Goal: Find specific page/section: Find specific page/section

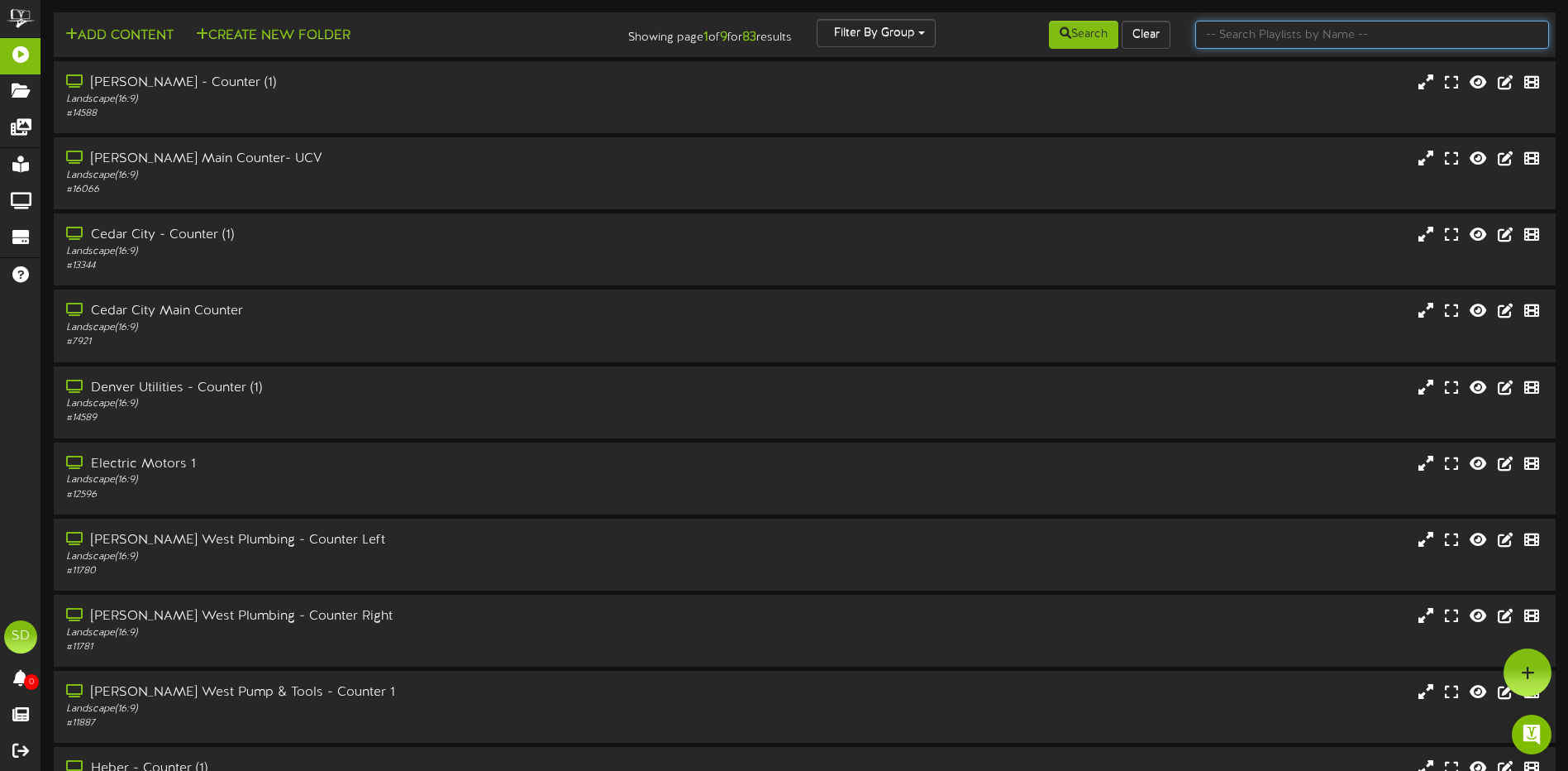
click at [1259, 38] on input "text" at bounding box center [1372, 35] width 354 height 28
click at [1233, 37] on input "text" at bounding box center [1372, 35] width 354 height 28
type input "SPECIAL"
click at [1070, 38] on button "Search" at bounding box center [1084, 35] width 69 height 28
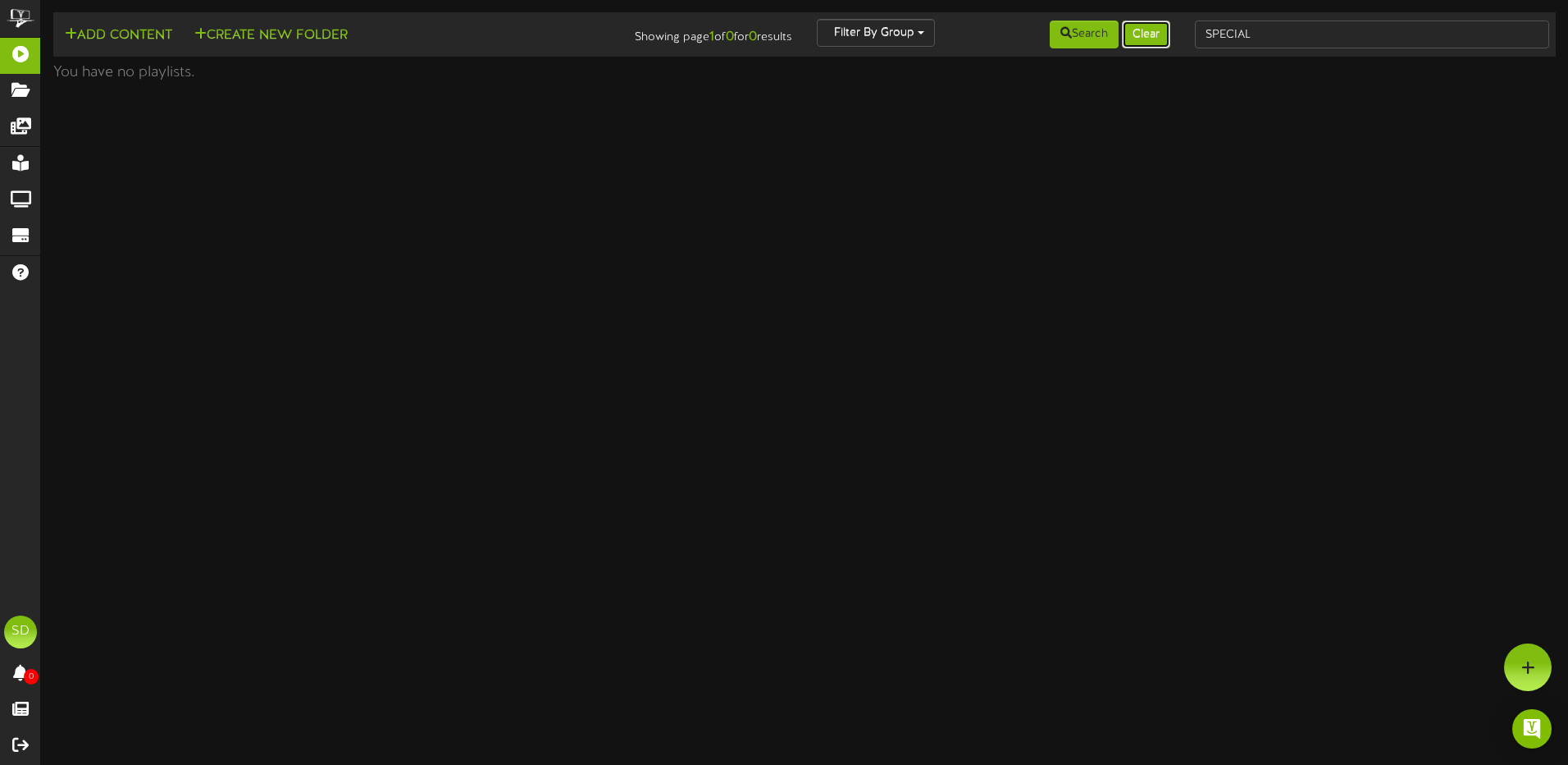
click at [1149, 33] on button "Clear" at bounding box center [1145, 34] width 48 height 28
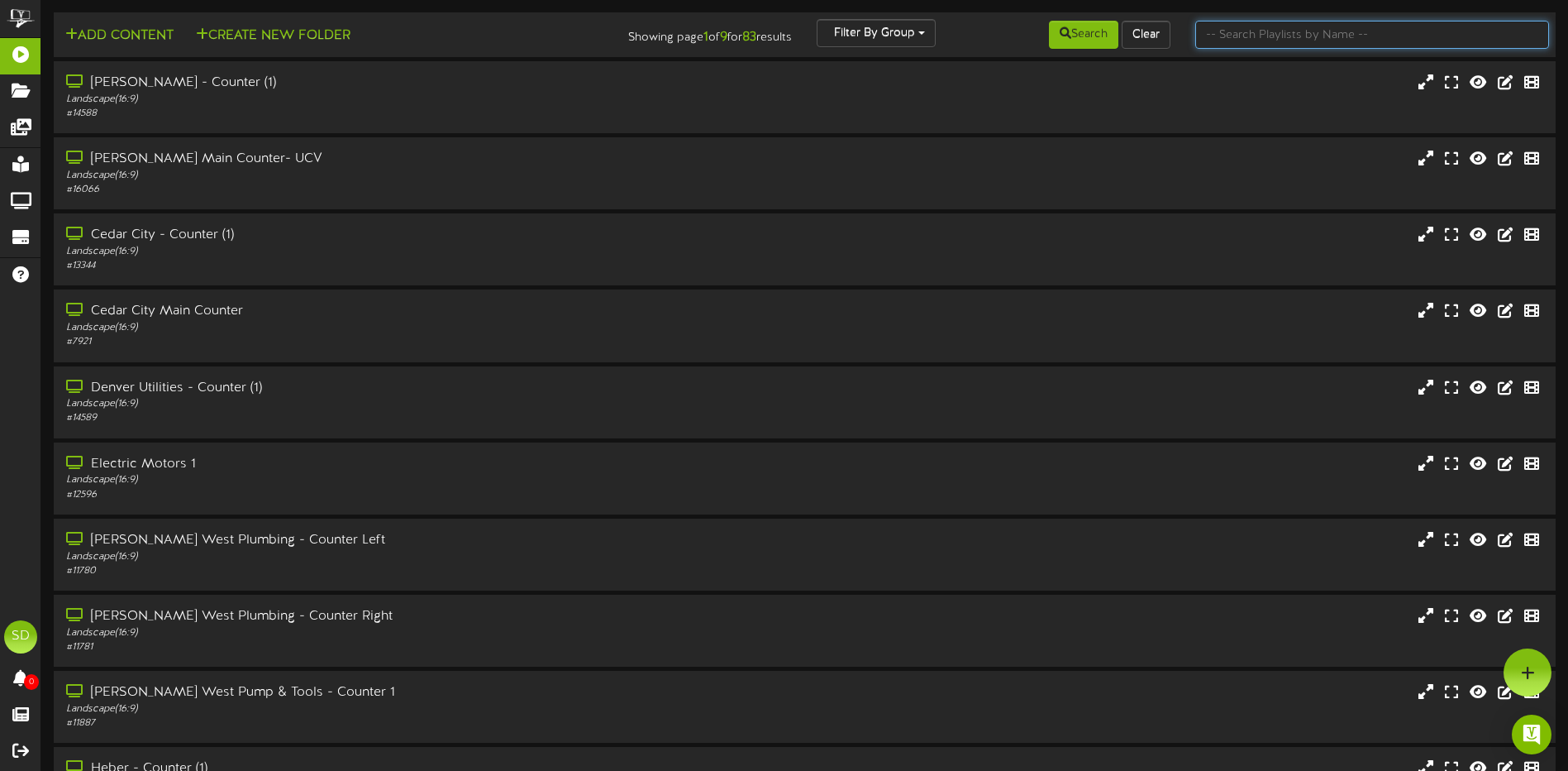
click at [1236, 33] on input "text" at bounding box center [1372, 35] width 354 height 28
type input "wichita"
click at [1083, 39] on button "Search" at bounding box center [1084, 35] width 69 height 28
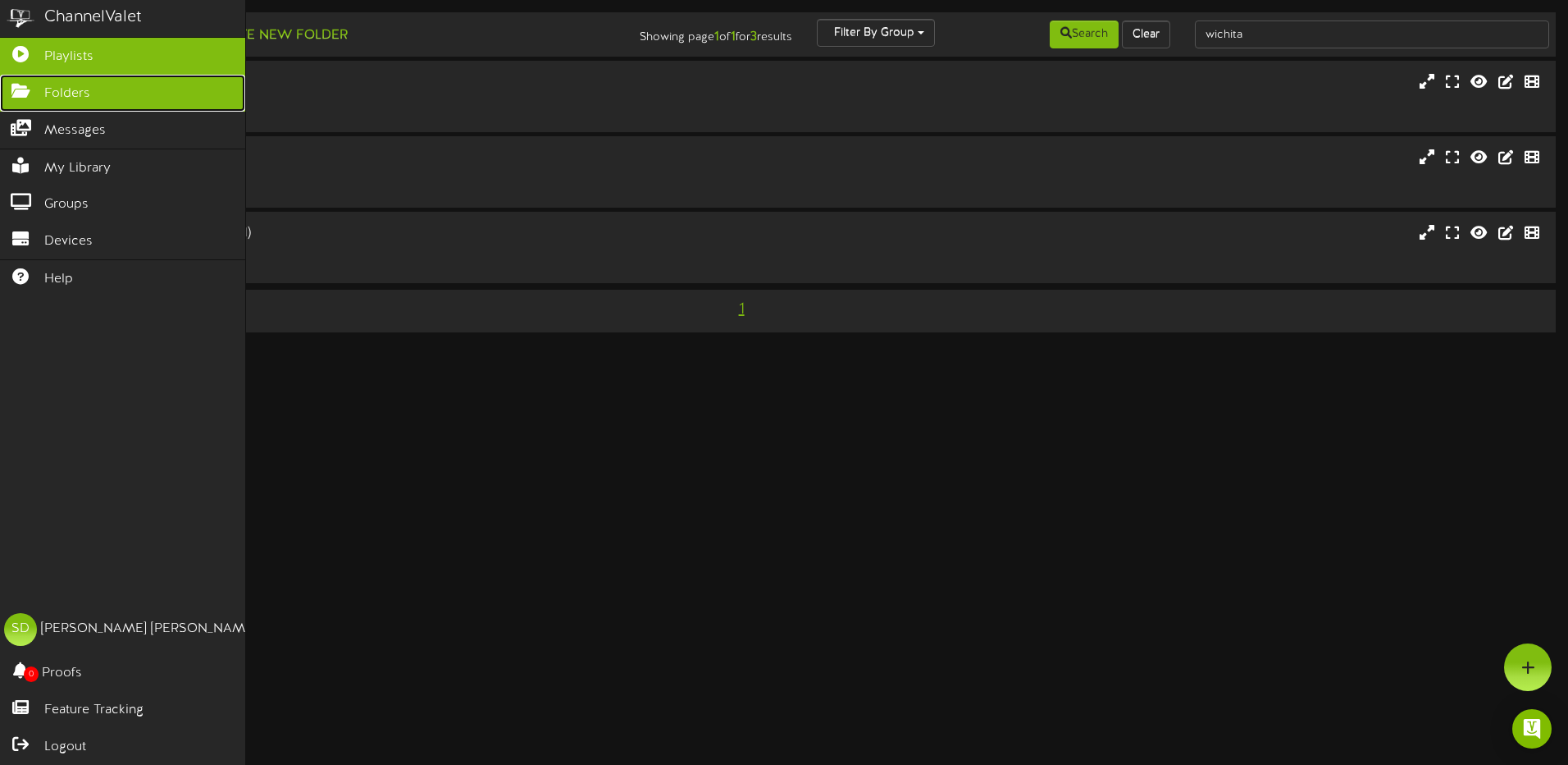
click at [54, 94] on span "Folders" at bounding box center [68, 94] width 46 height 19
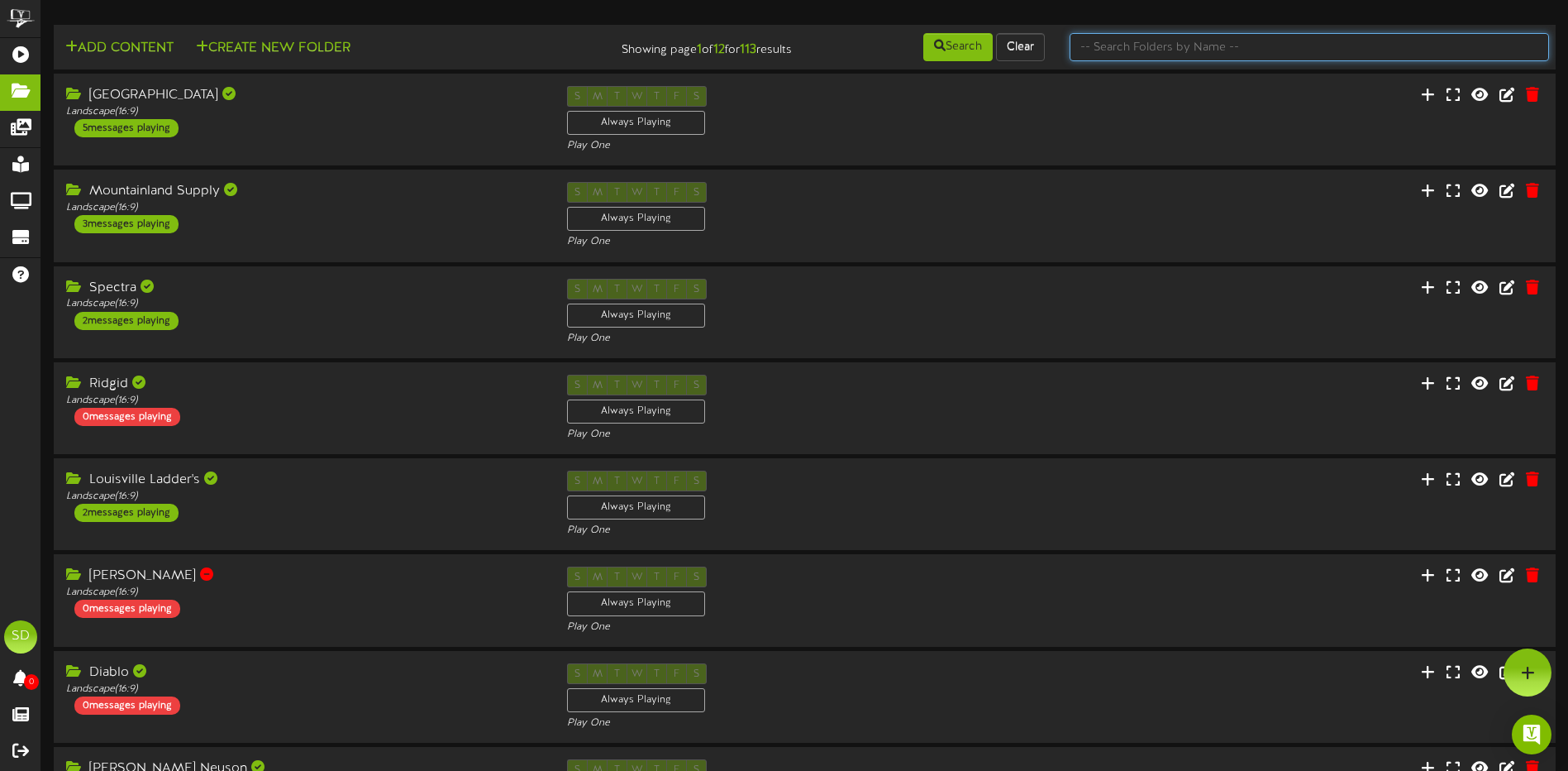
click at [1089, 53] on input "text" at bounding box center [1309, 47] width 479 height 28
type input "SPECIAL"
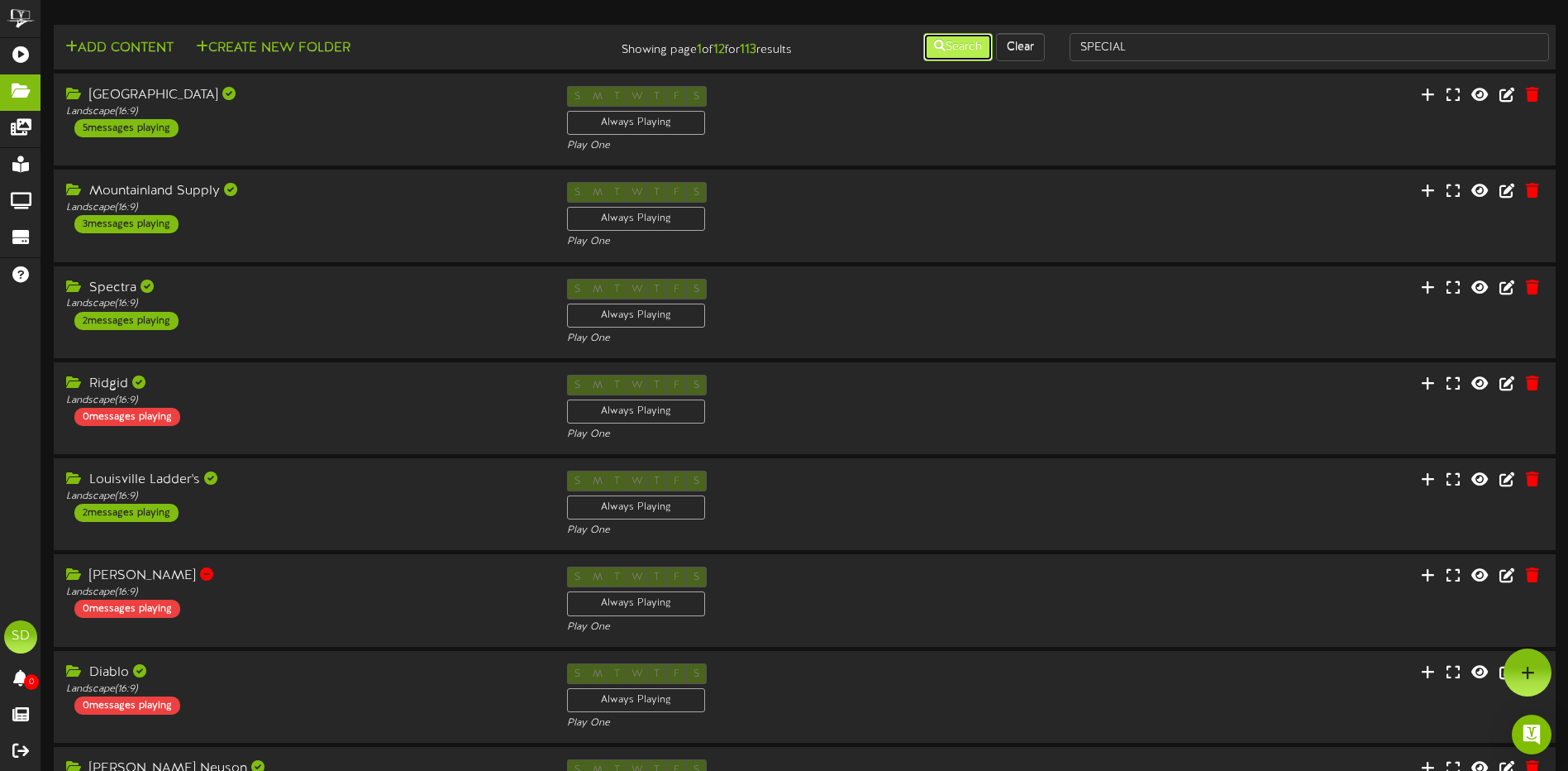
click at [935, 46] on icon at bounding box center [940, 45] width 11 height 11
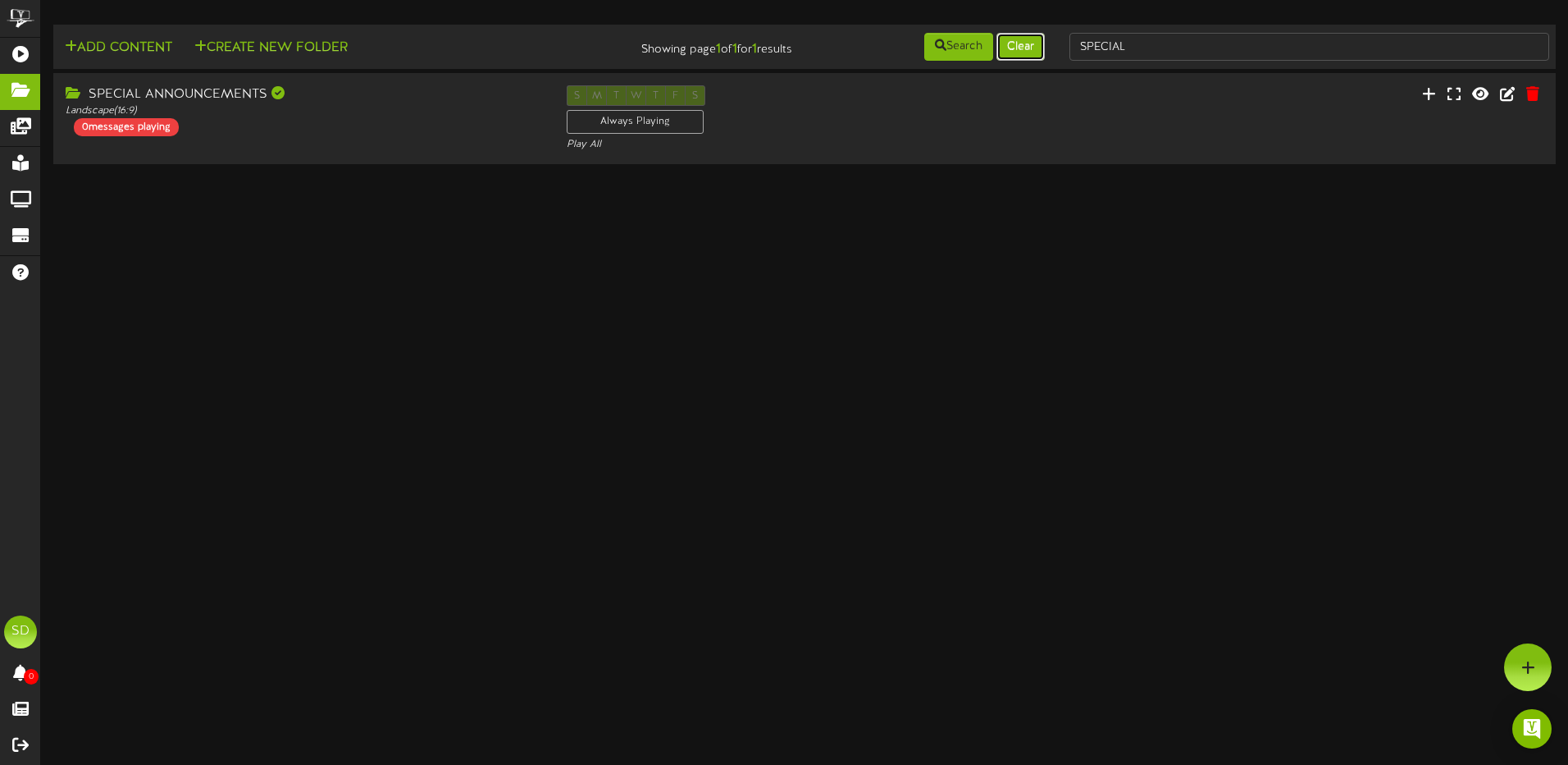
click at [1028, 46] on button "Clear" at bounding box center [1020, 46] width 48 height 28
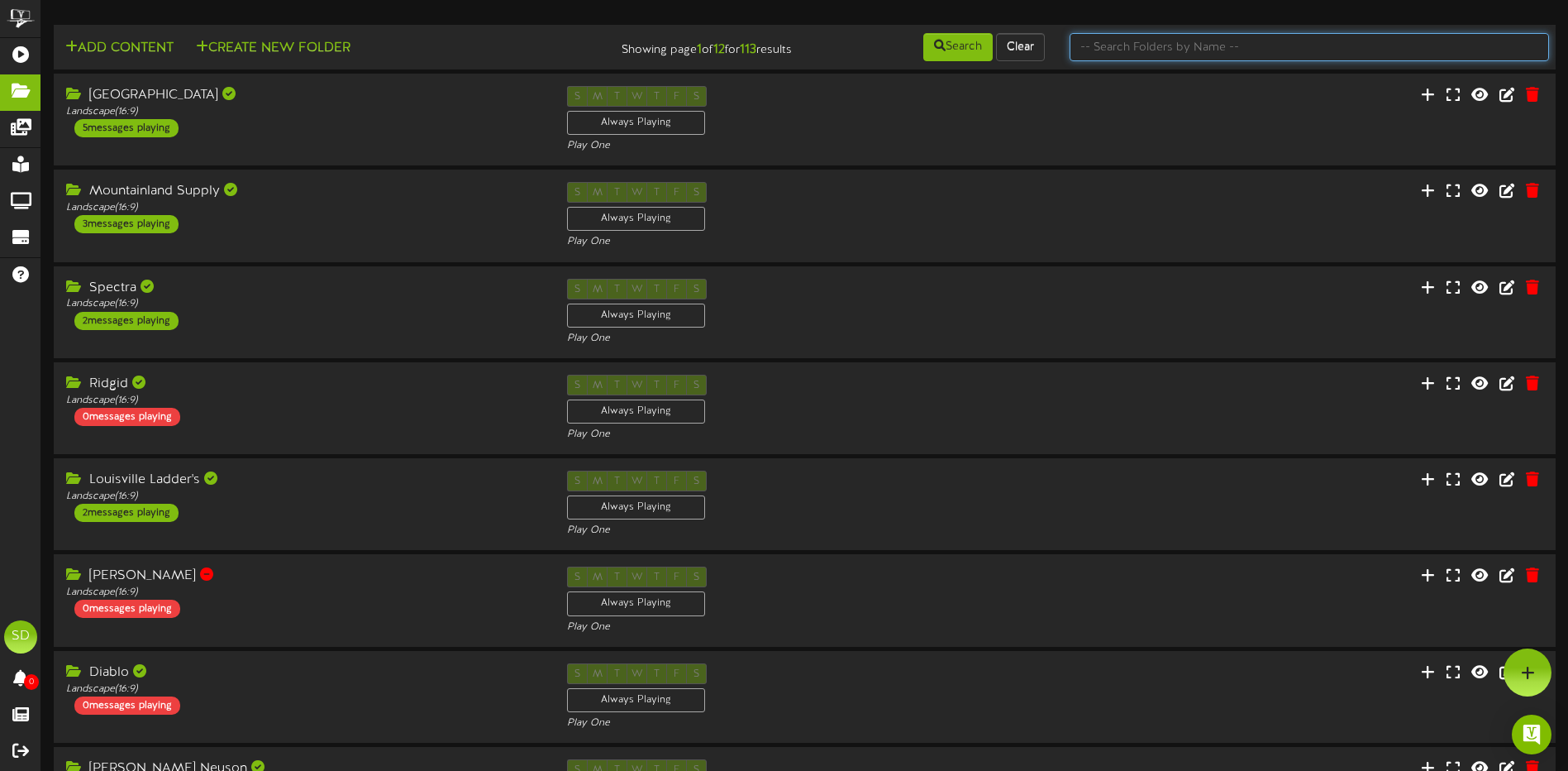
click at [1121, 42] on input "text" at bounding box center [1309, 47] width 479 height 28
type input "[GEOGRAPHIC_DATA]"
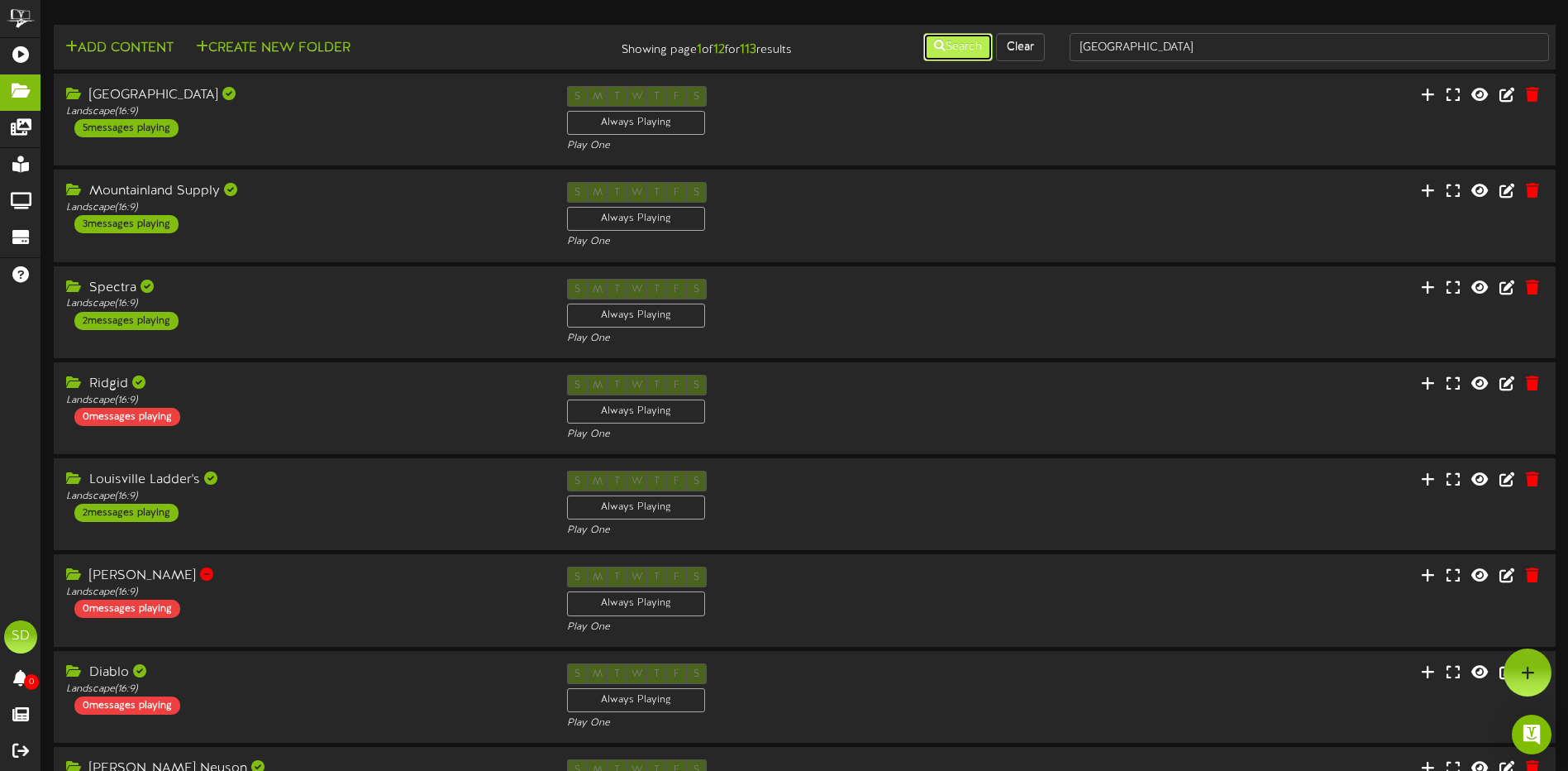
click at [956, 50] on button "Search" at bounding box center [958, 47] width 69 height 28
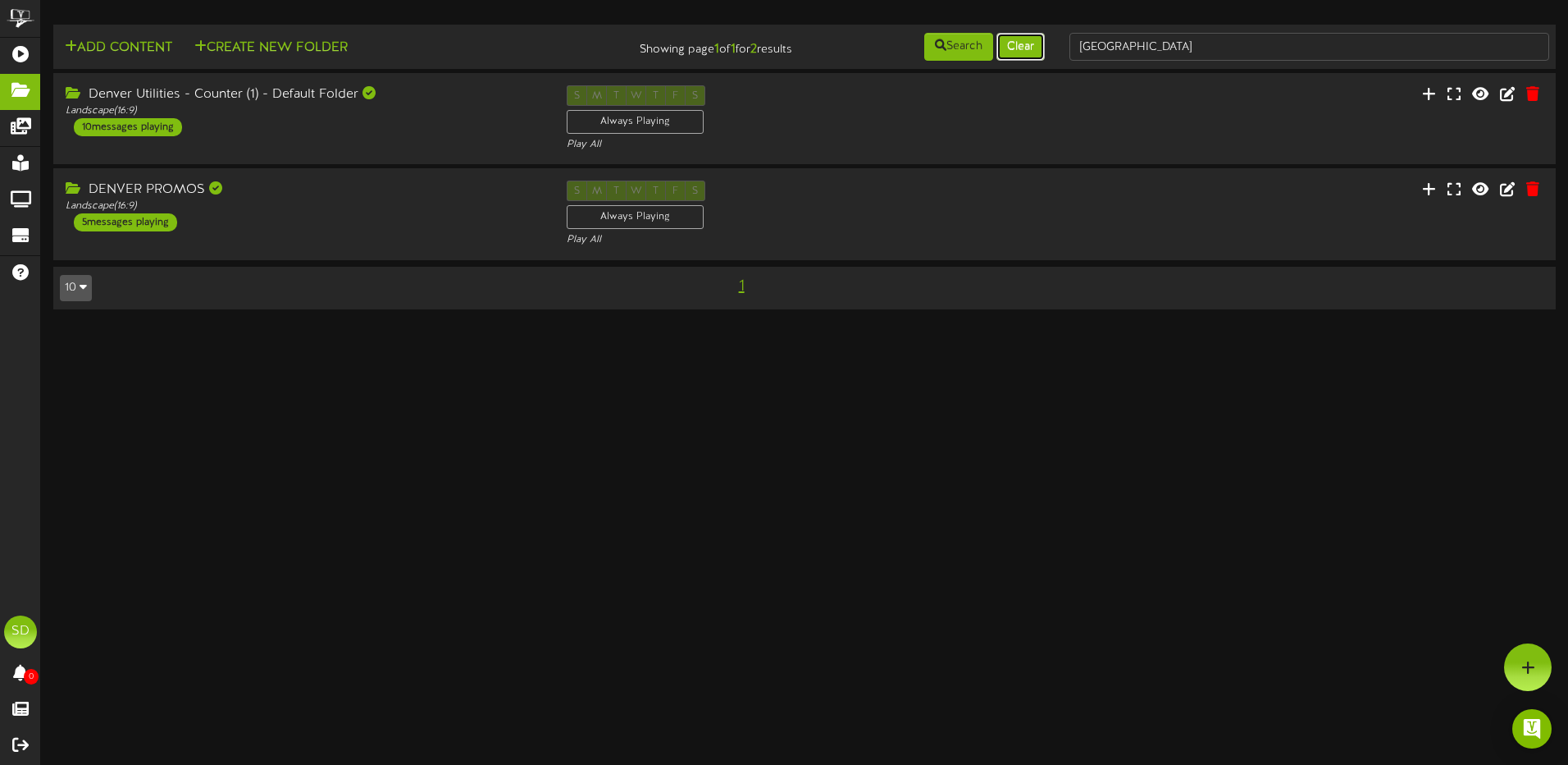
click at [1031, 48] on button "Clear" at bounding box center [1020, 46] width 48 height 28
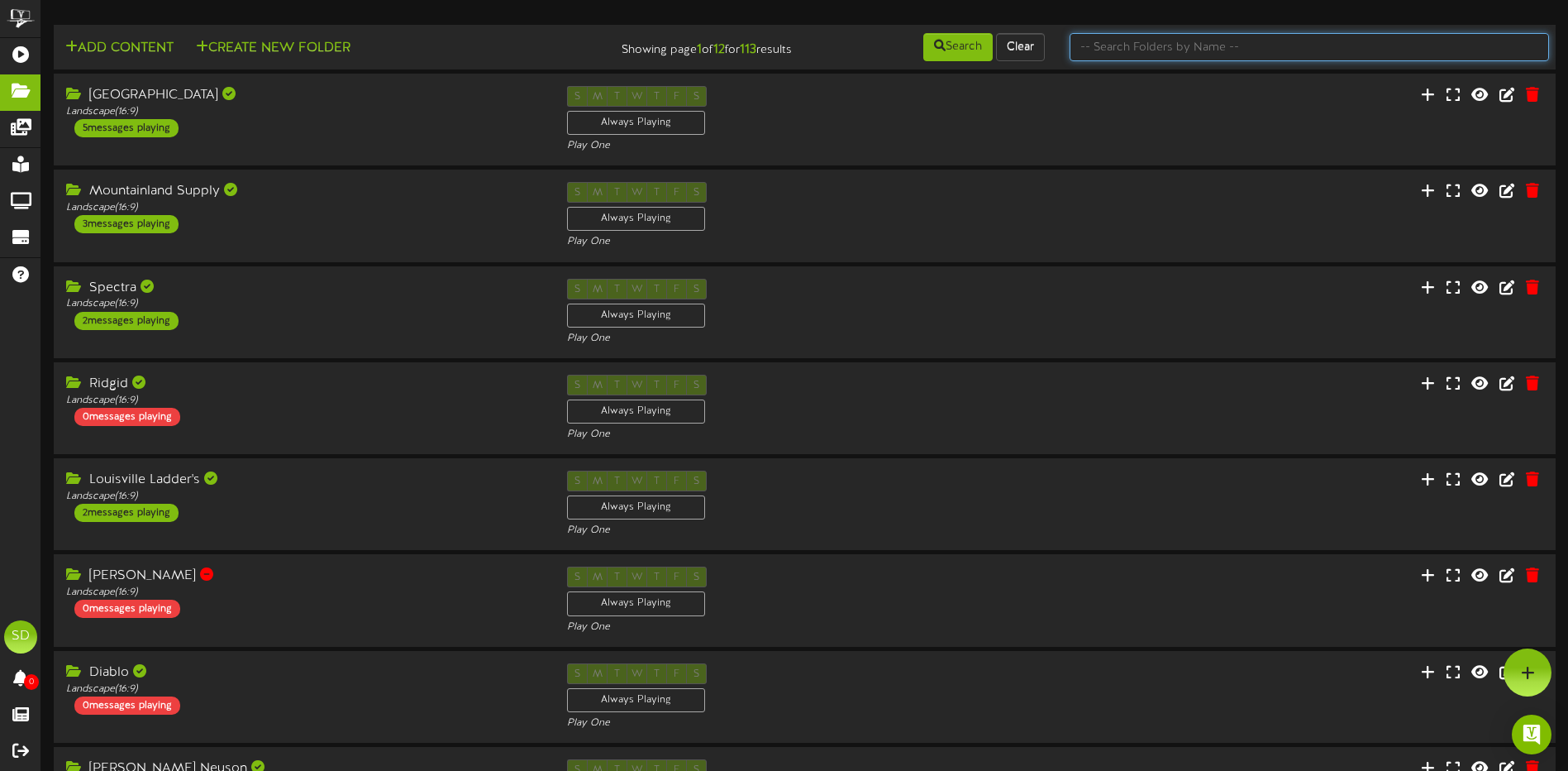
click at [1147, 49] on input "text" at bounding box center [1309, 47] width 479 height 28
type input "Phoenix"
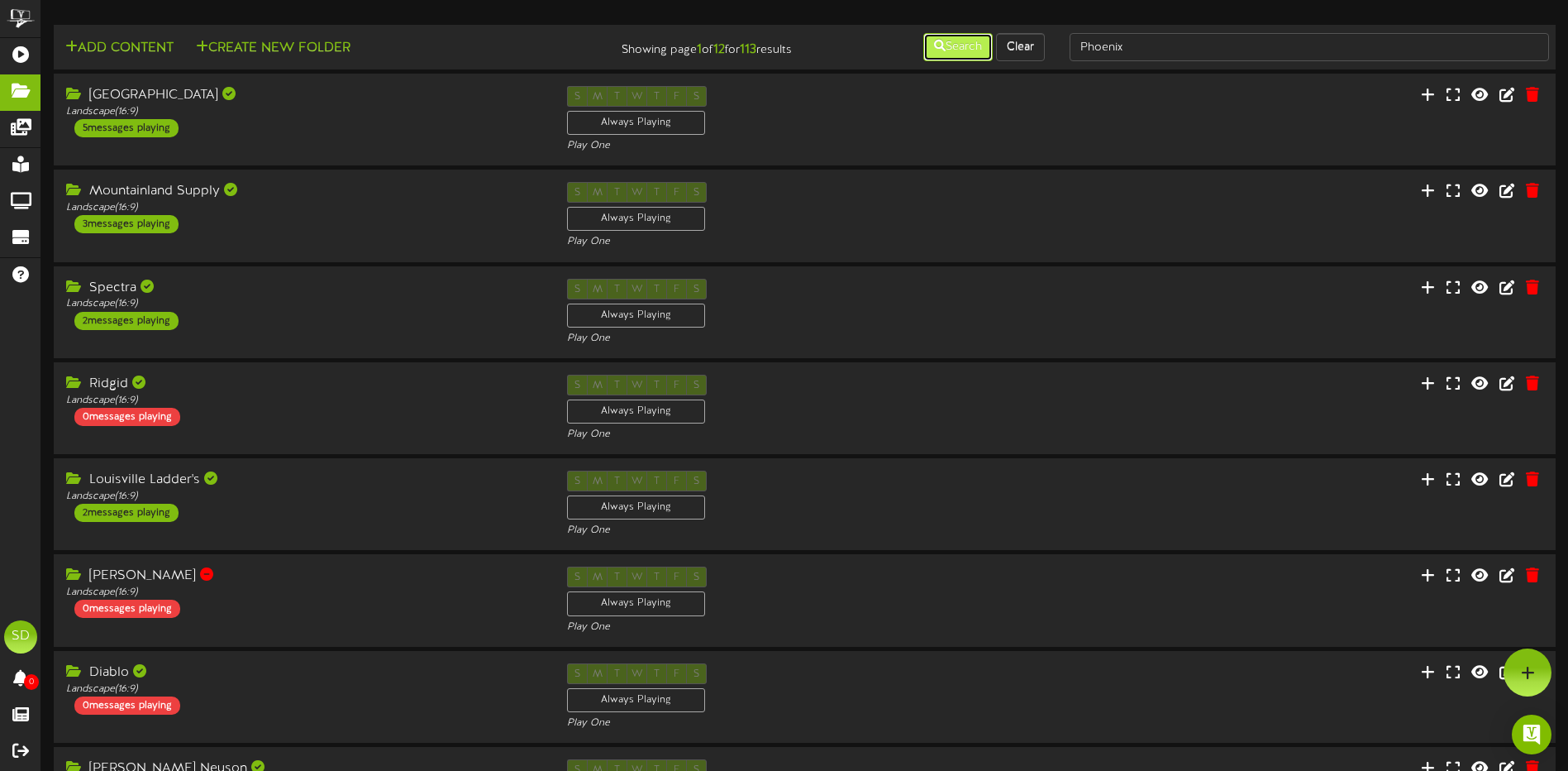
click at [948, 54] on button "Search" at bounding box center [958, 47] width 69 height 28
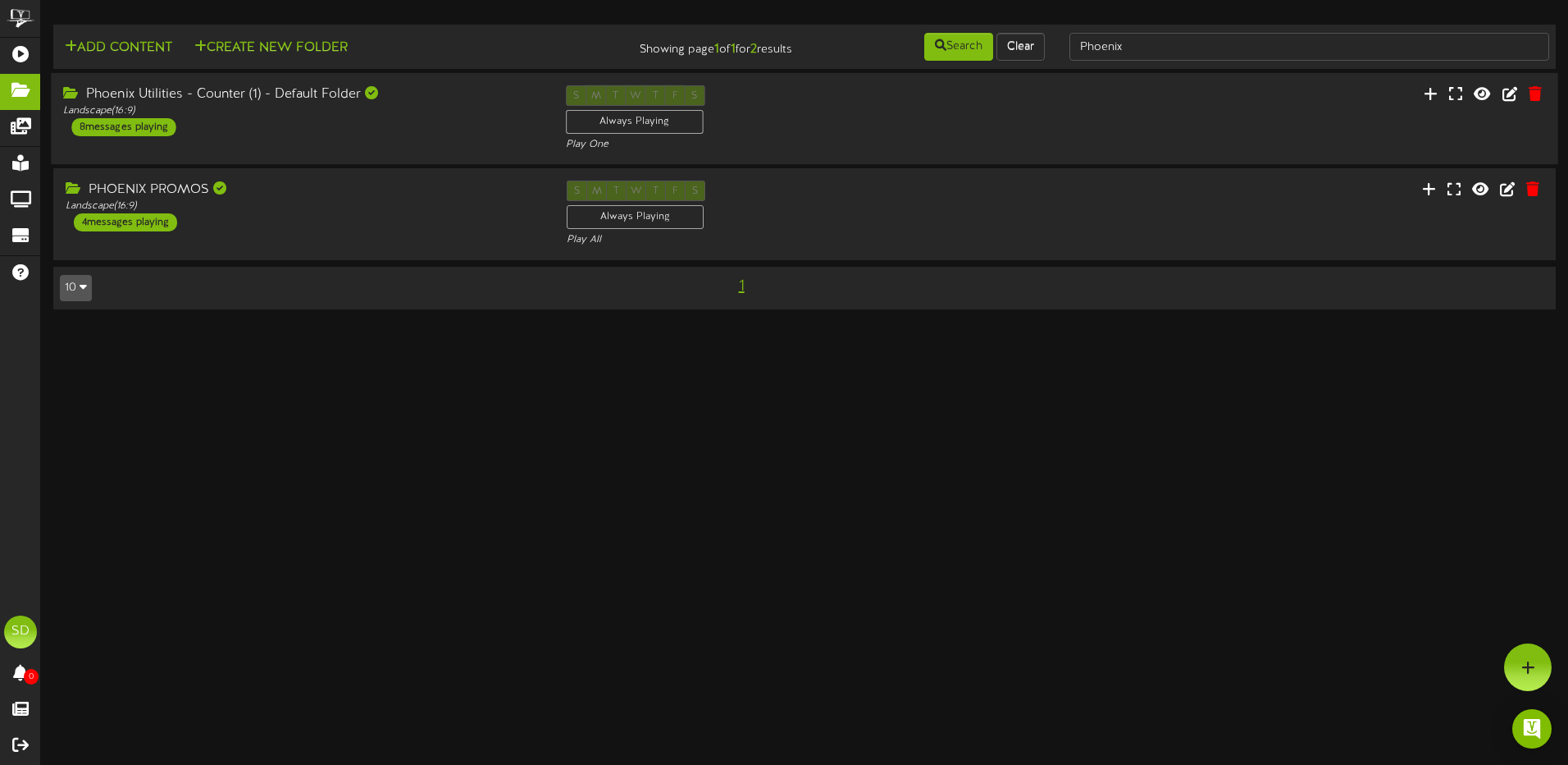
click at [418, 132] on div "Phoenix Utilities - Counter (1) - Default Folder Landscape ( 16:9 ) 8 messages …" at bounding box center [301, 110] width 501 height 51
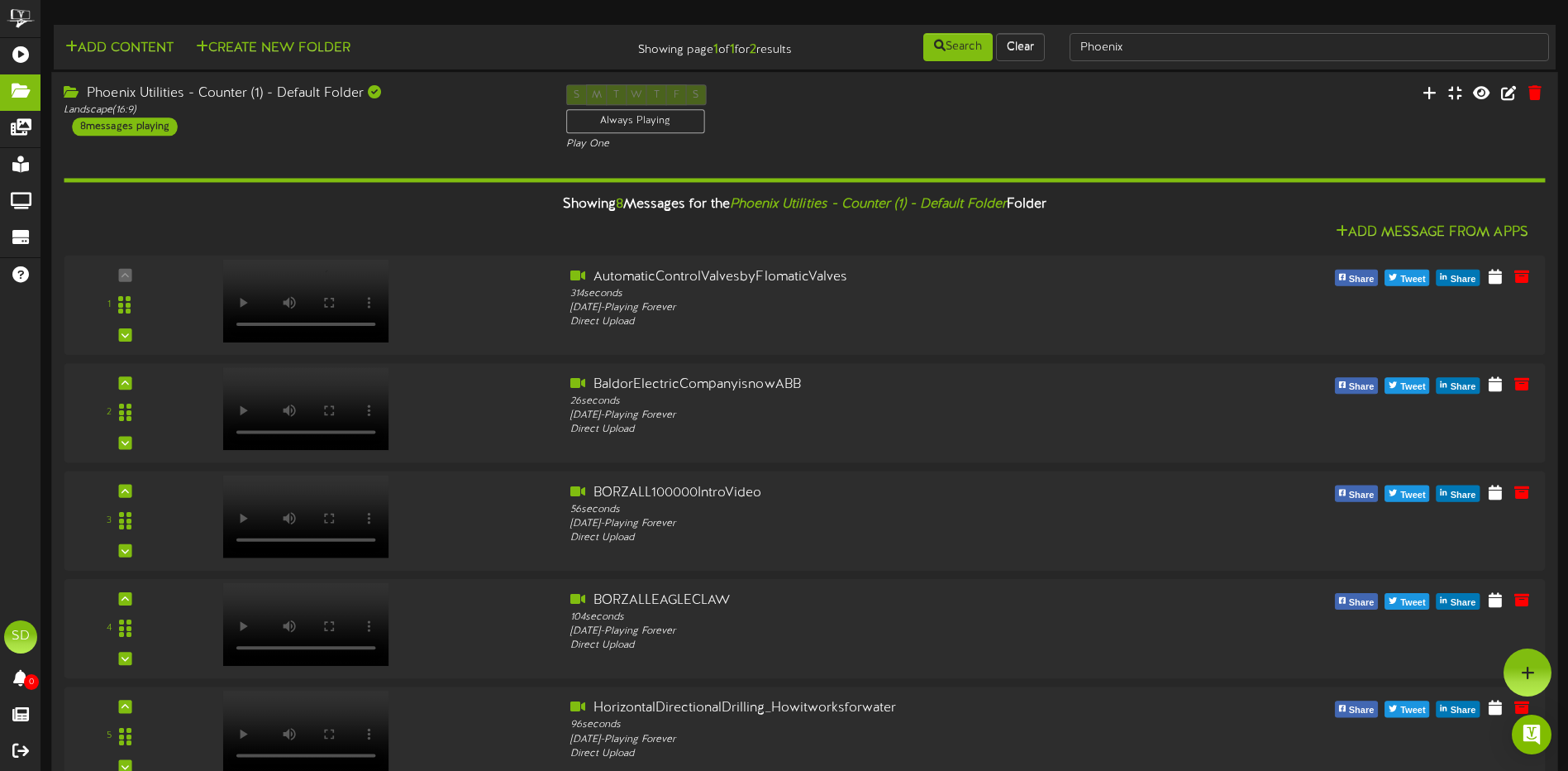
click at [900, 118] on div "S M T W T F S Always Playing Play One" at bounding box center [805, 118] width 502 height 68
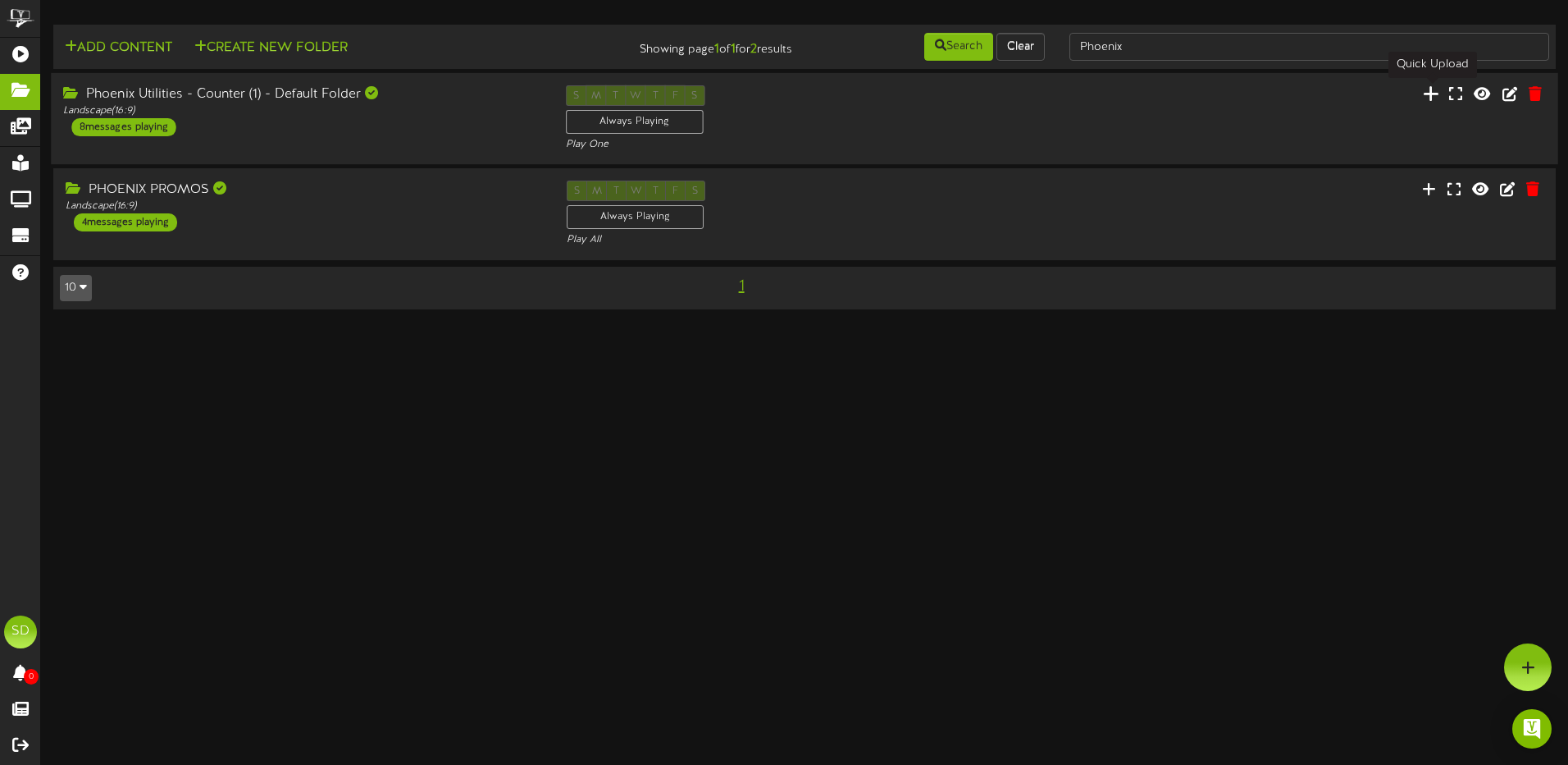
click at [1434, 97] on icon at bounding box center [1431, 93] width 17 height 18
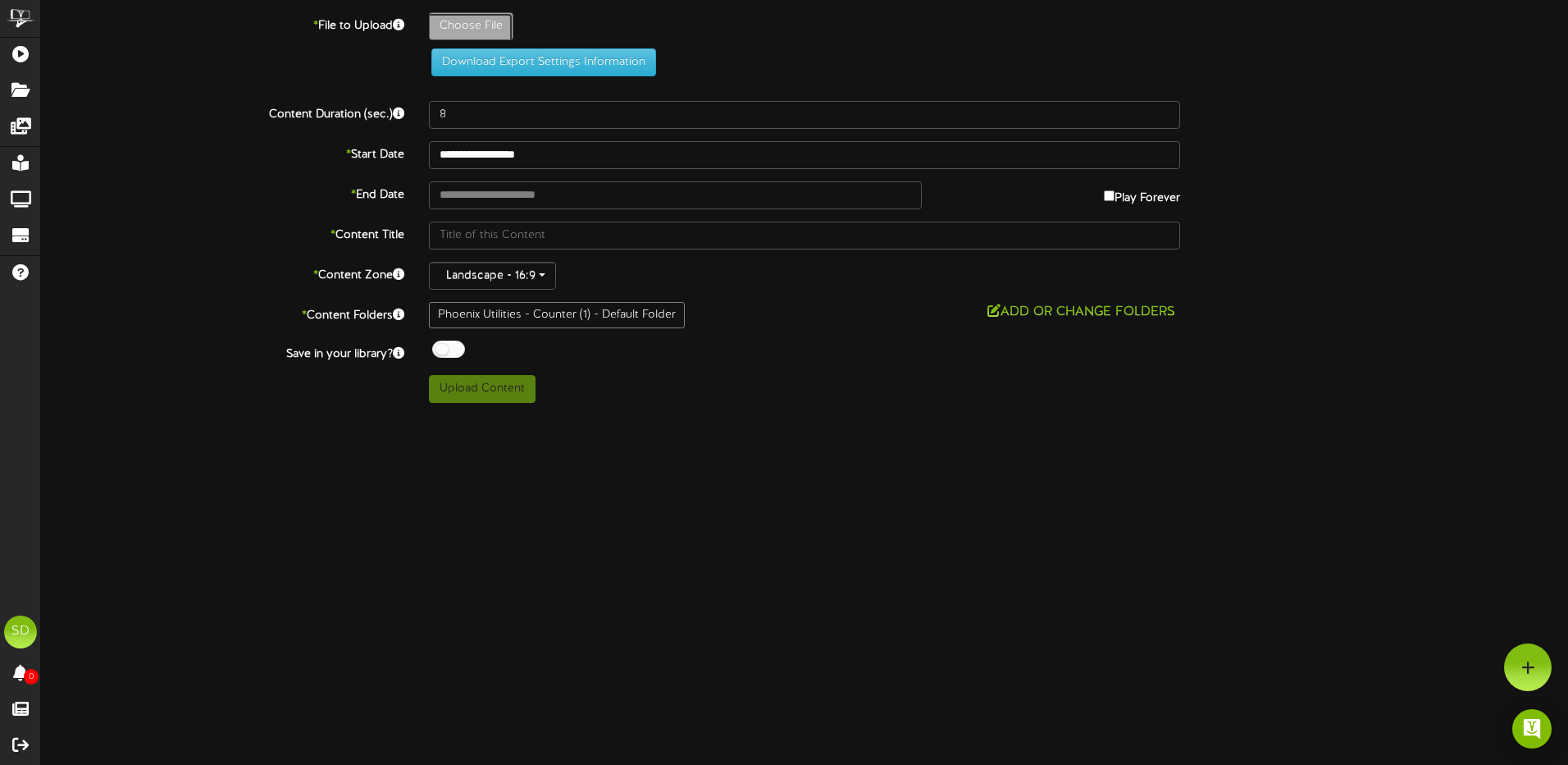
click at [1534, 669] on icon at bounding box center [1527, 667] width 14 height 15
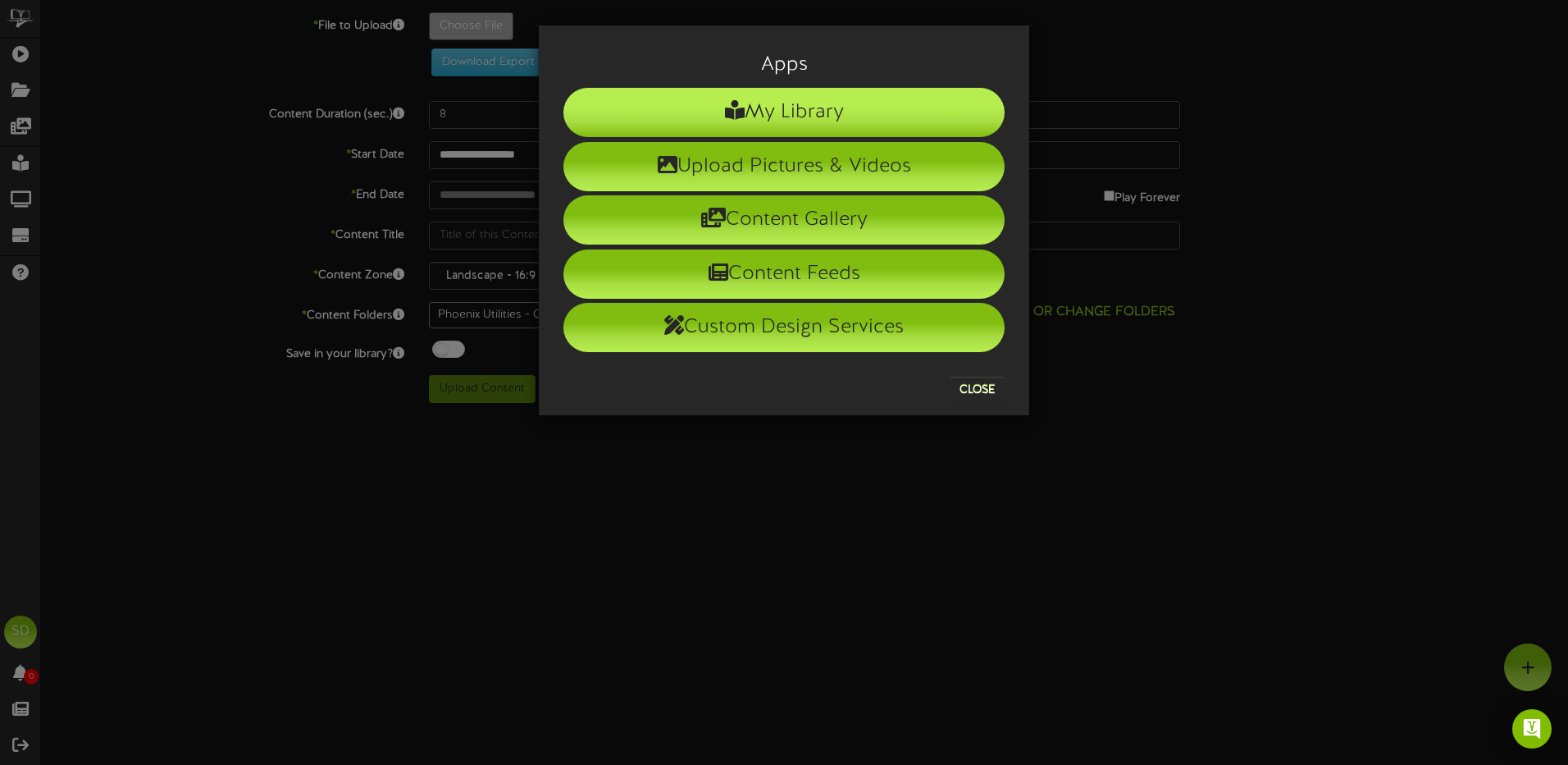
click at [825, 109] on li "My Library" at bounding box center [784, 112] width 441 height 49
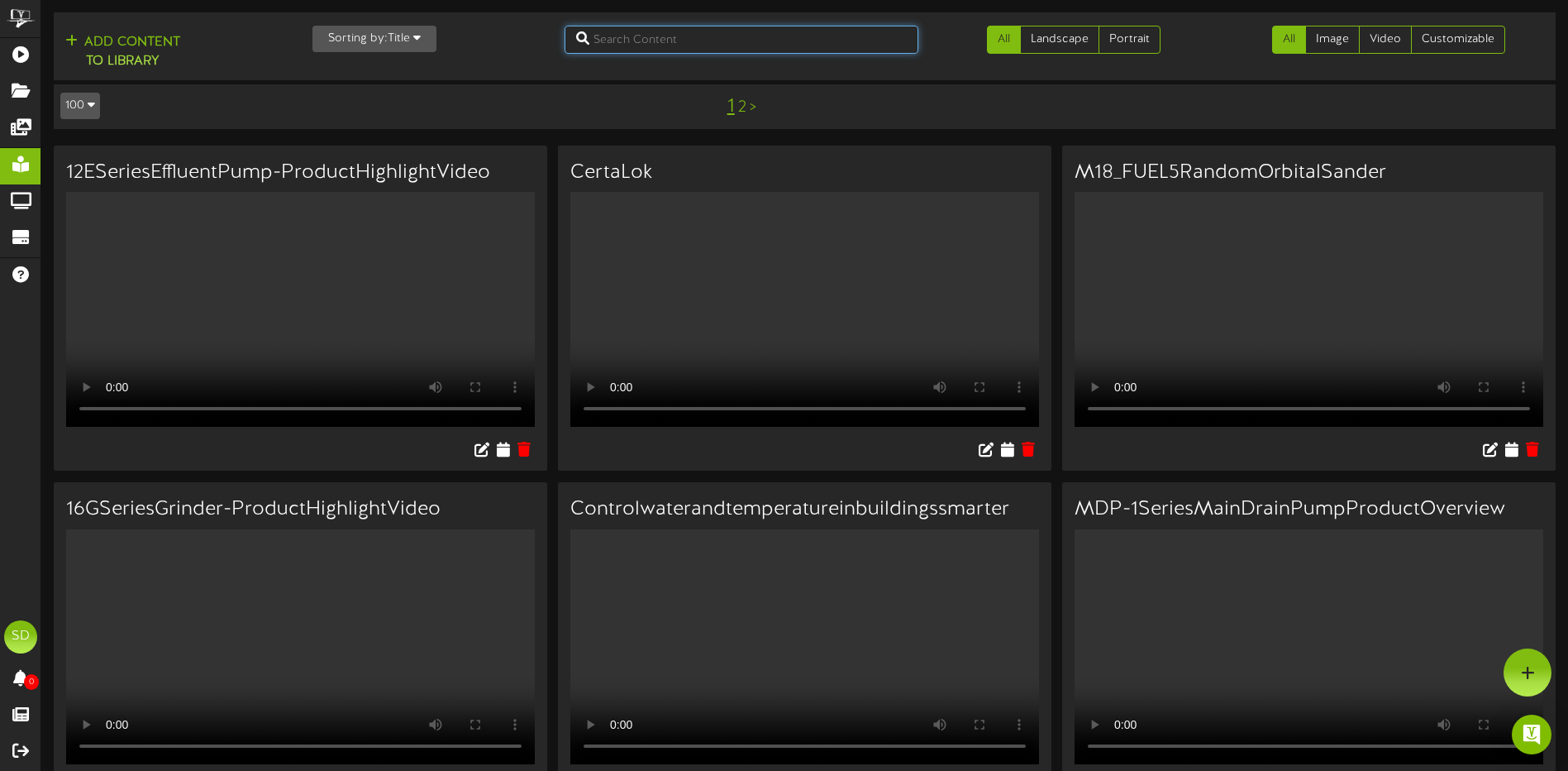
click at [703, 36] on input "text" at bounding box center [741, 39] width 354 height 28
click at [703, 38] on input "text" at bounding box center [741, 39] width 354 height 28
click at [720, 40] on input "silt fence" at bounding box center [741, 39] width 354 height 28
drag, startPoint x: 720, startPoint y: 40, endPoint x: 578, endPoint y: 42, distance: 142.0
click at [578, 42] on input "silt fence" at bounding box center [741, 39] width 354 height 28
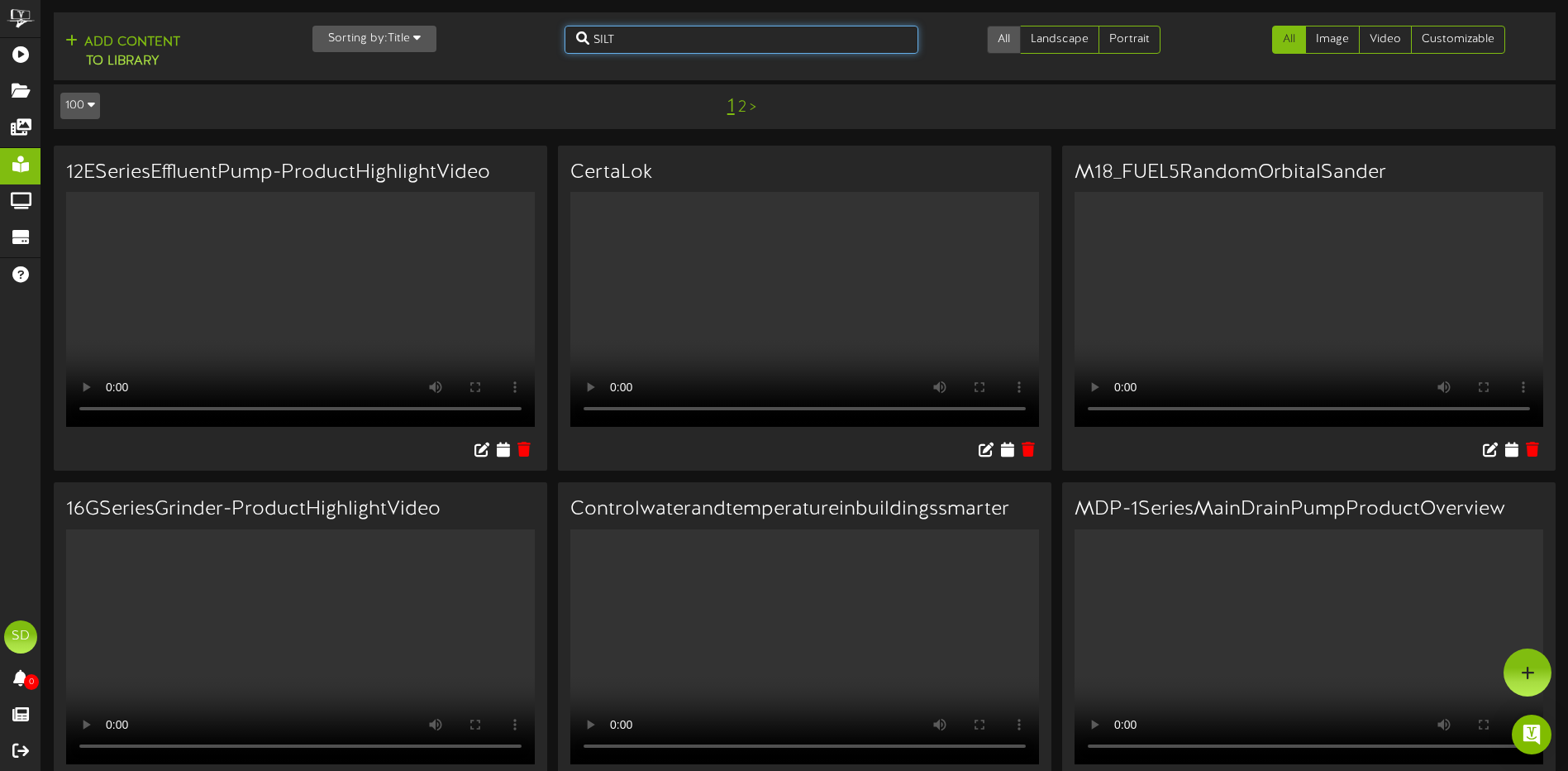
type input "SILT"
click at [995, 40] on link "All" at bounding box center [1004, 39] width 34 height 28
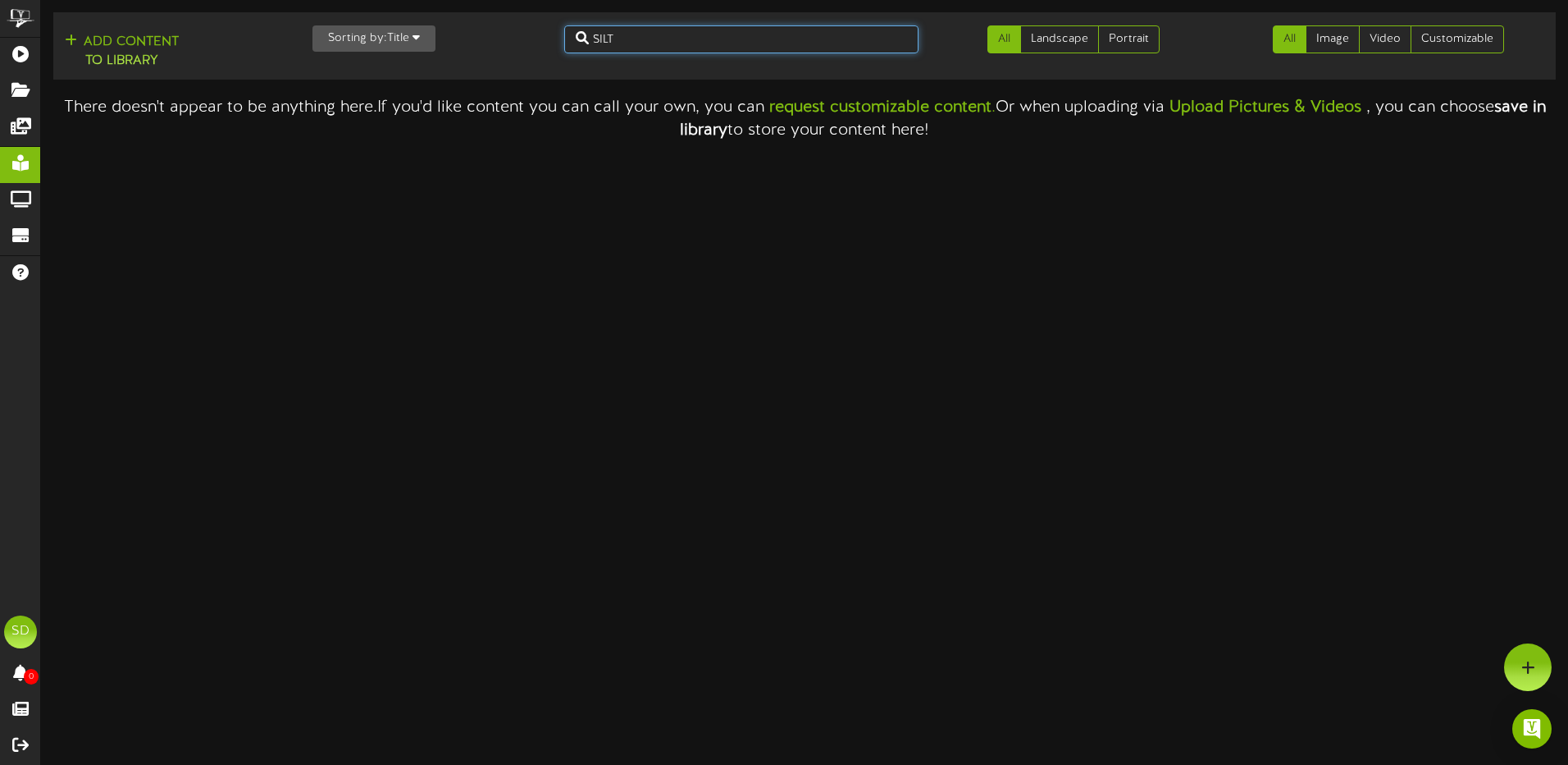
click at [675, 39] on input "SILT" at bounding box center [741, 39] width 354 height 28
drag, startPoint x: 642, startPoint y: 39, endPoint x: 520, endPoint y: 38, distance: 122.0
click at [520, 38] on div "Add Content to Library Sorting by: Title Newest Oldest Title SILT All Landscape…" at bounding box center [803, 45] width 1513 height 54
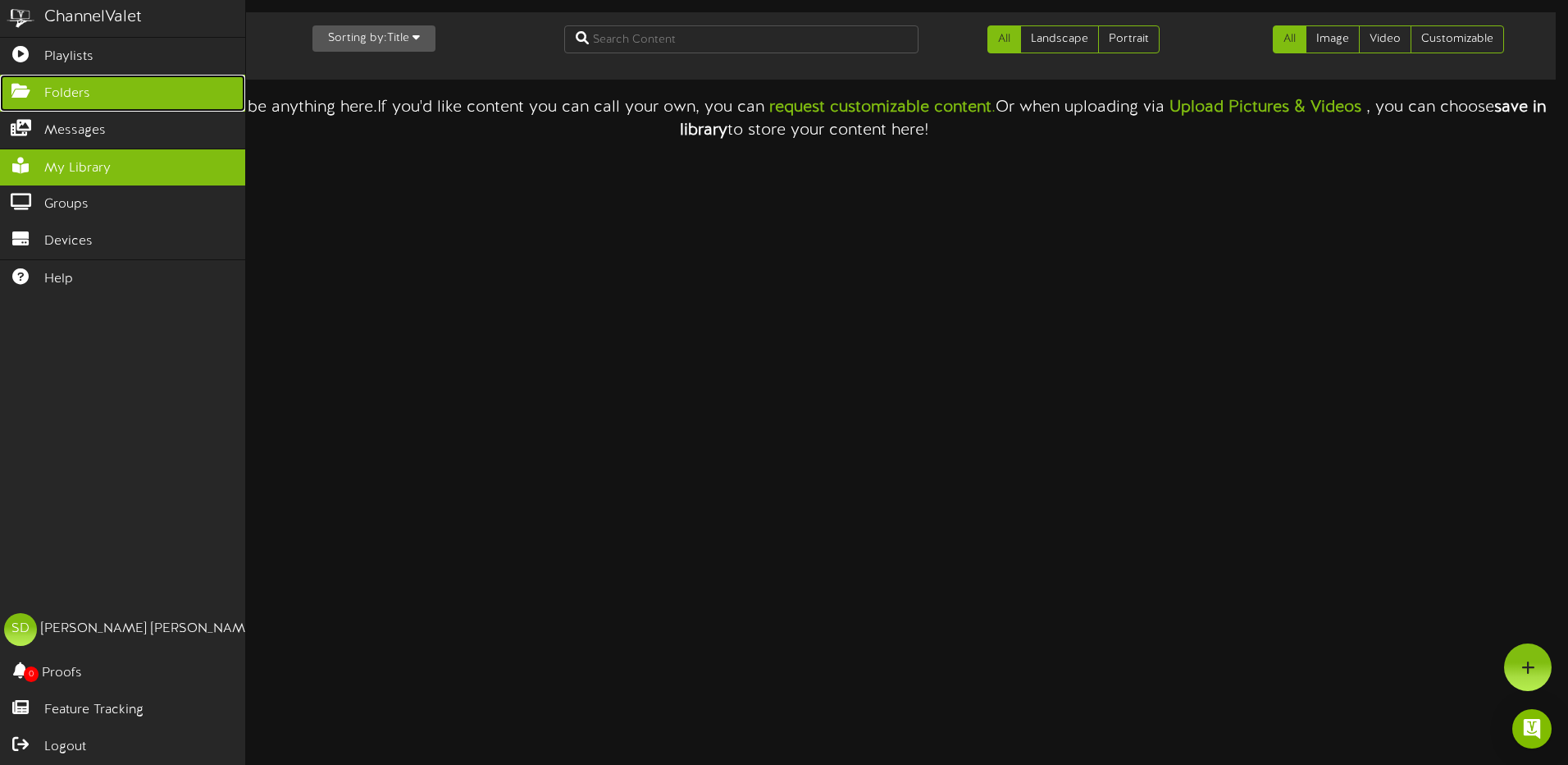
click at [55, 89] on span "Folders" at bounding box center [68, 94] width 46 height 19
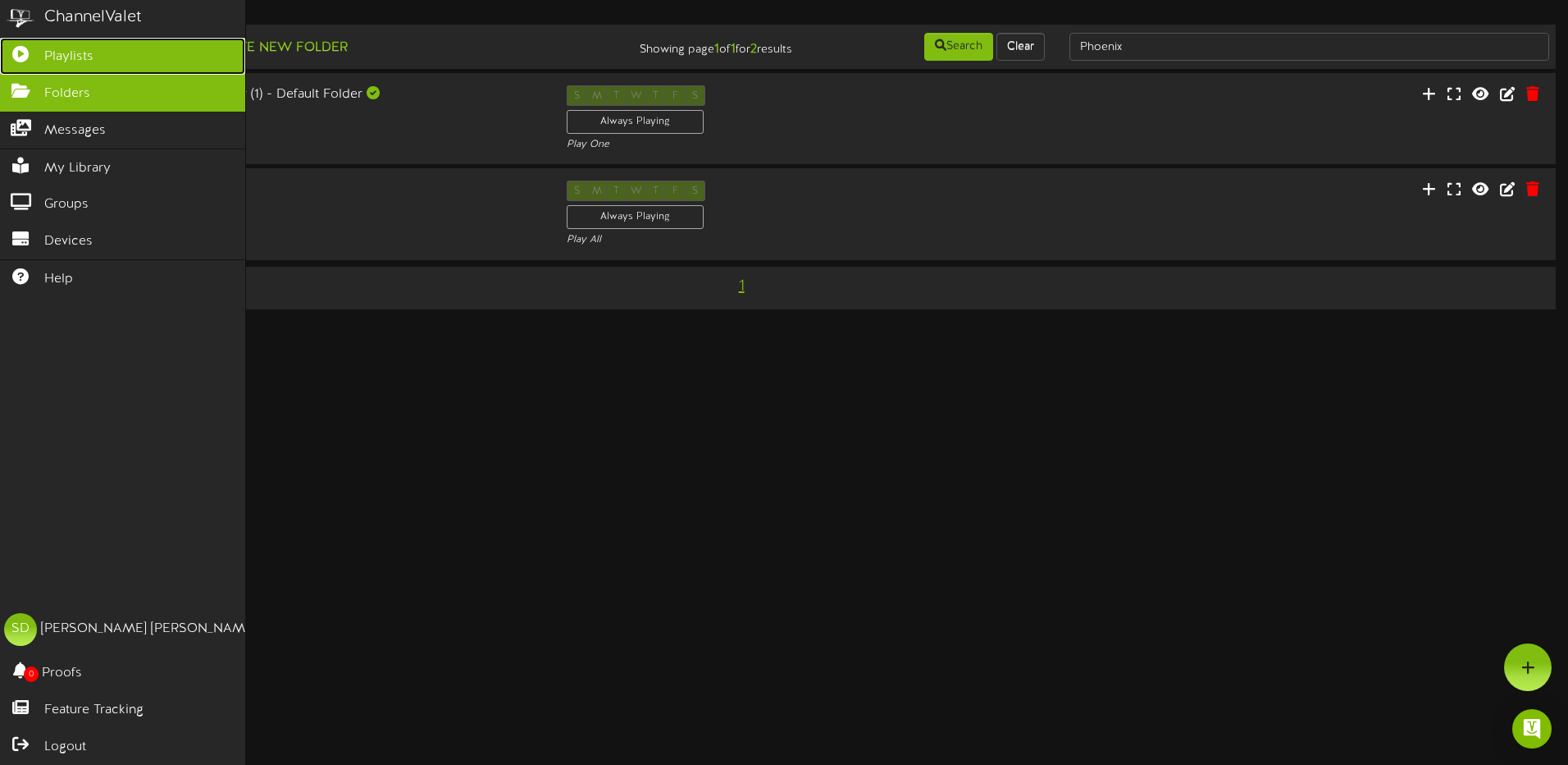
click at [89, 59] on span "Playlists" at bounding box center [69, 57] width 49 height 19
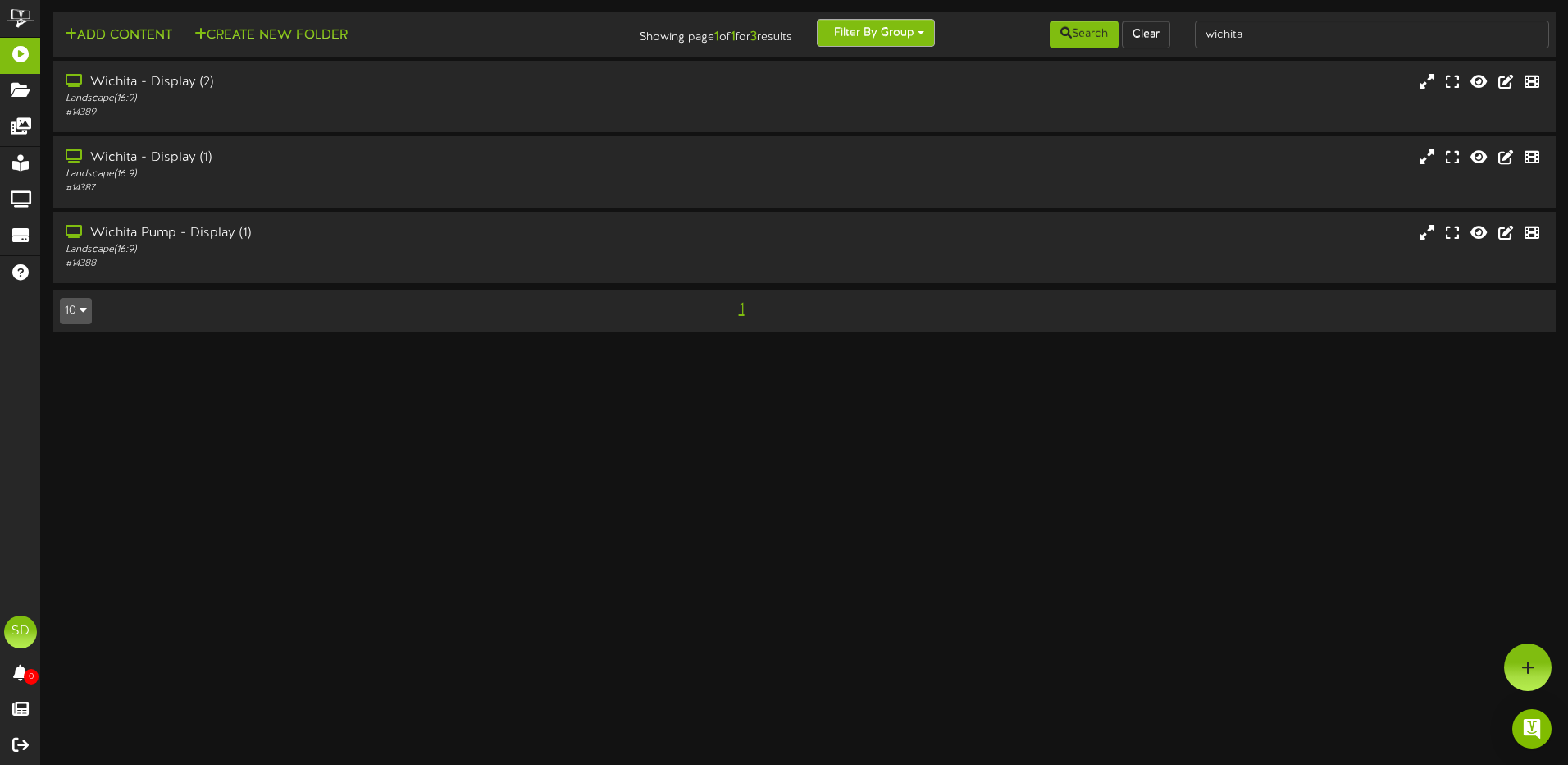
click at [920, 32] on span "button" at bounding box center [920, 33] width 6 height 4
type input "[GEOGRAPHIC_DATA]"
click at [1088, 35] on button "Search" at bounding box center [1084, 34] width 69 height 28
click at [921, 33] on span "button" at bounding box center [920, 33] width 6 height 4
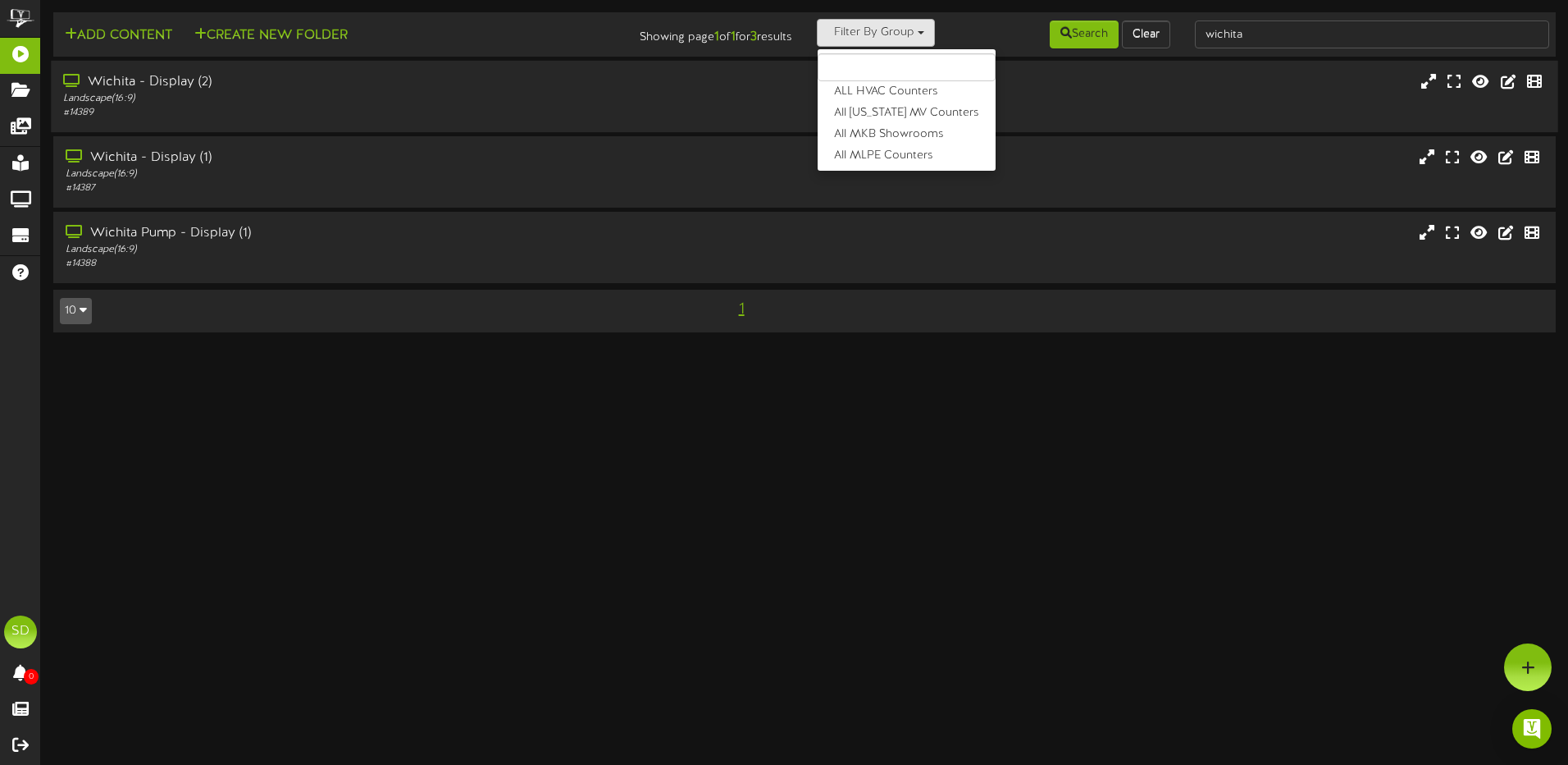
click at [869, 66] on input "text" at bounding box center [906, 68] width 178 height 28
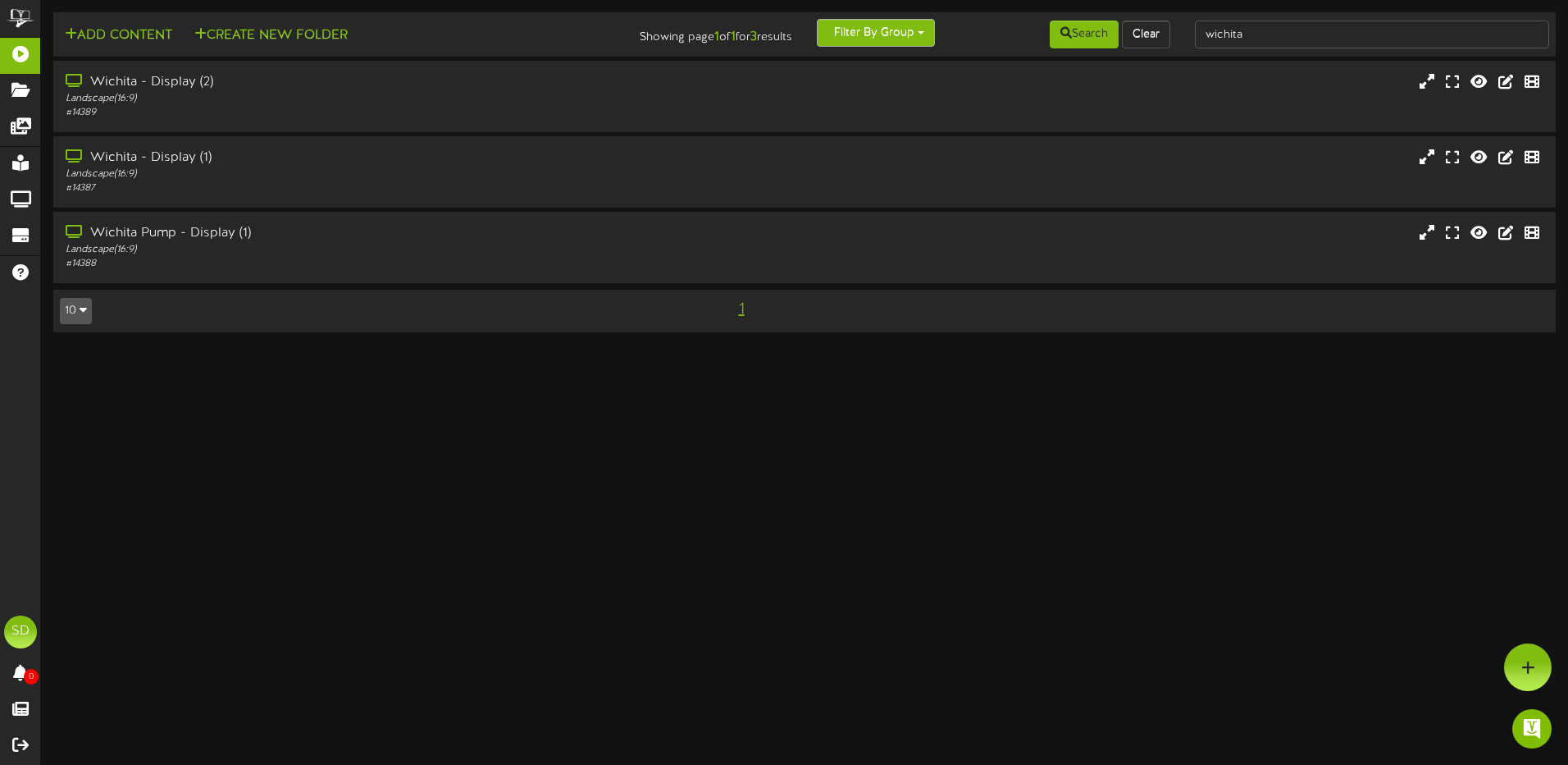
click at [922, 32] on button "Filter By Group" at bounding box center [875, 32] width 118 height 28
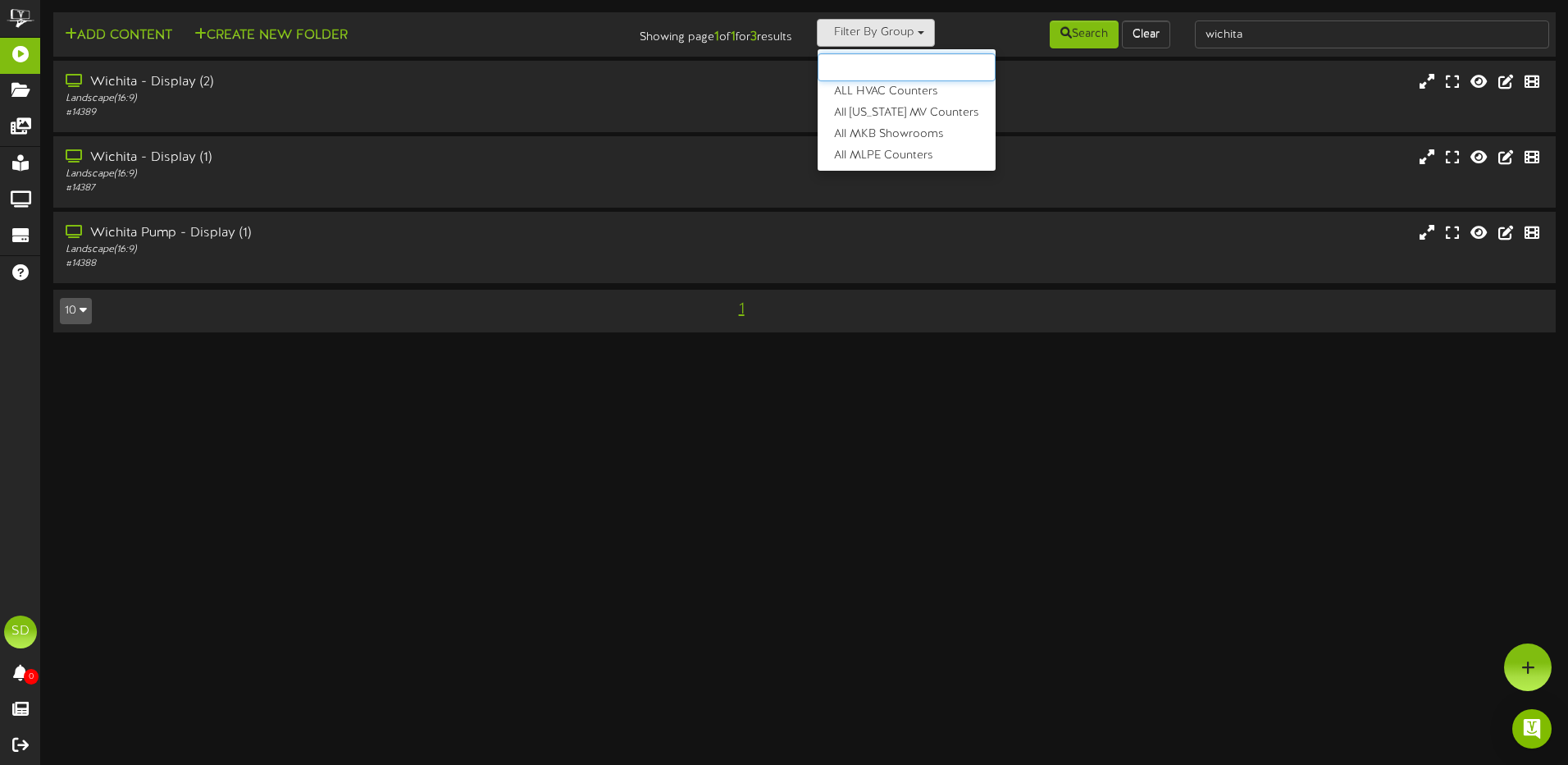
click at [917, 67] on input "text" at bounding box center [906, 68] width 178 height 28
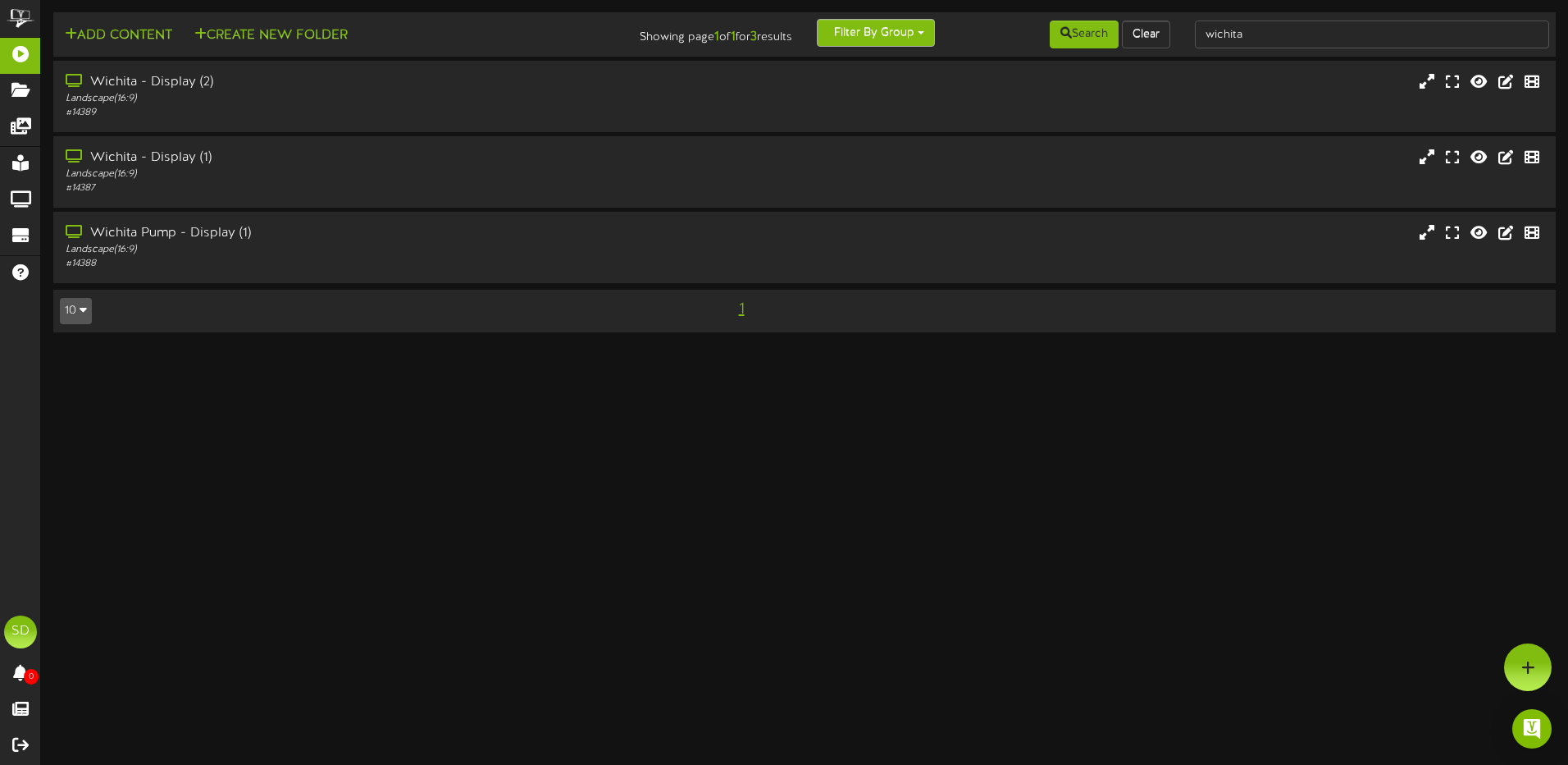
click at [922, 39] on button "Filter By Group" at bounding box center [875, 32] width 118 height 28
type input "phoenix"
click at [1095, 41] on button "Search" at bounding box center [1084, 34] width 69 height 28
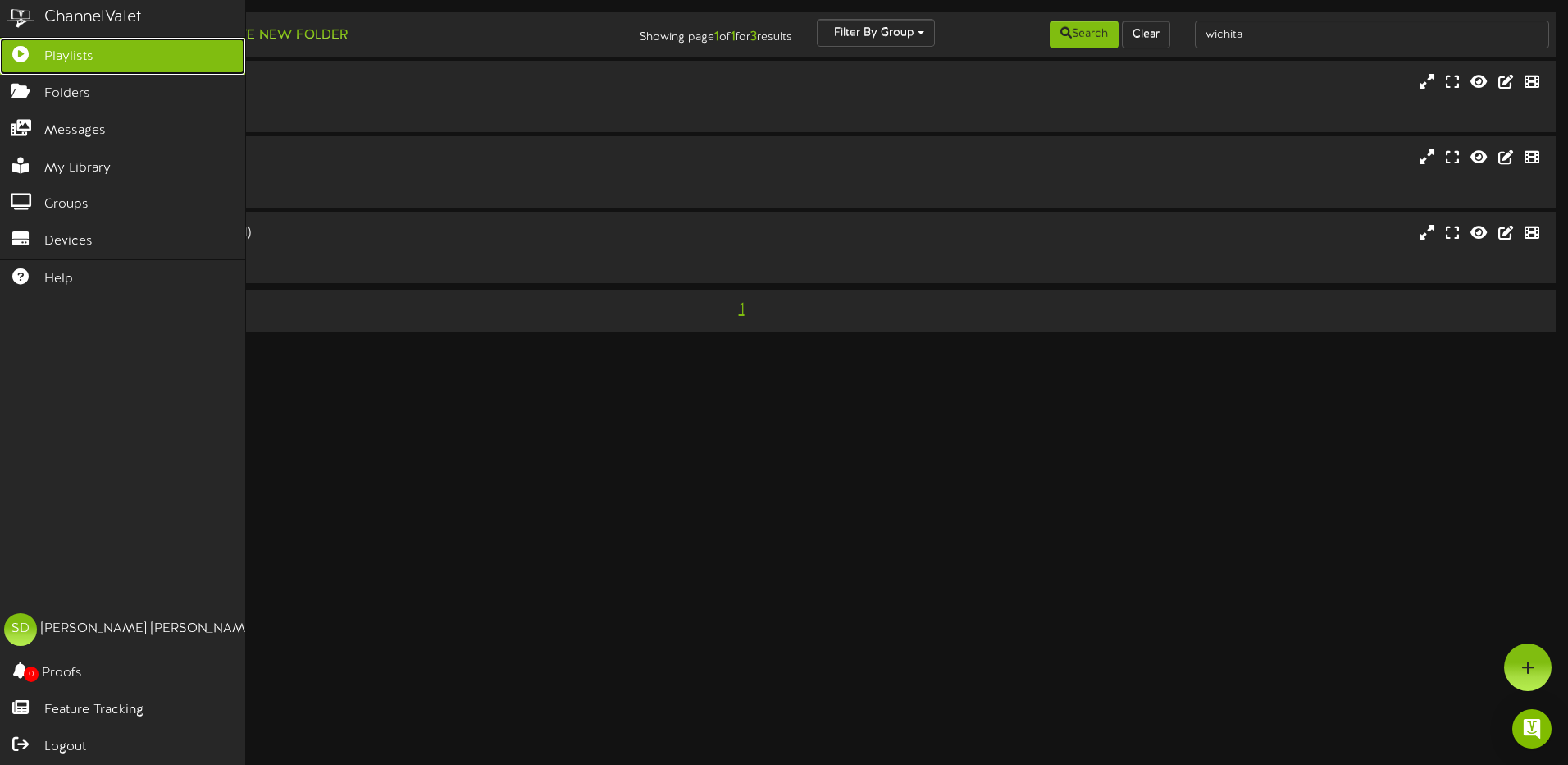
click at [89, 56] on span "Playlists" at bounding box center [69, 57] width 49 height 19
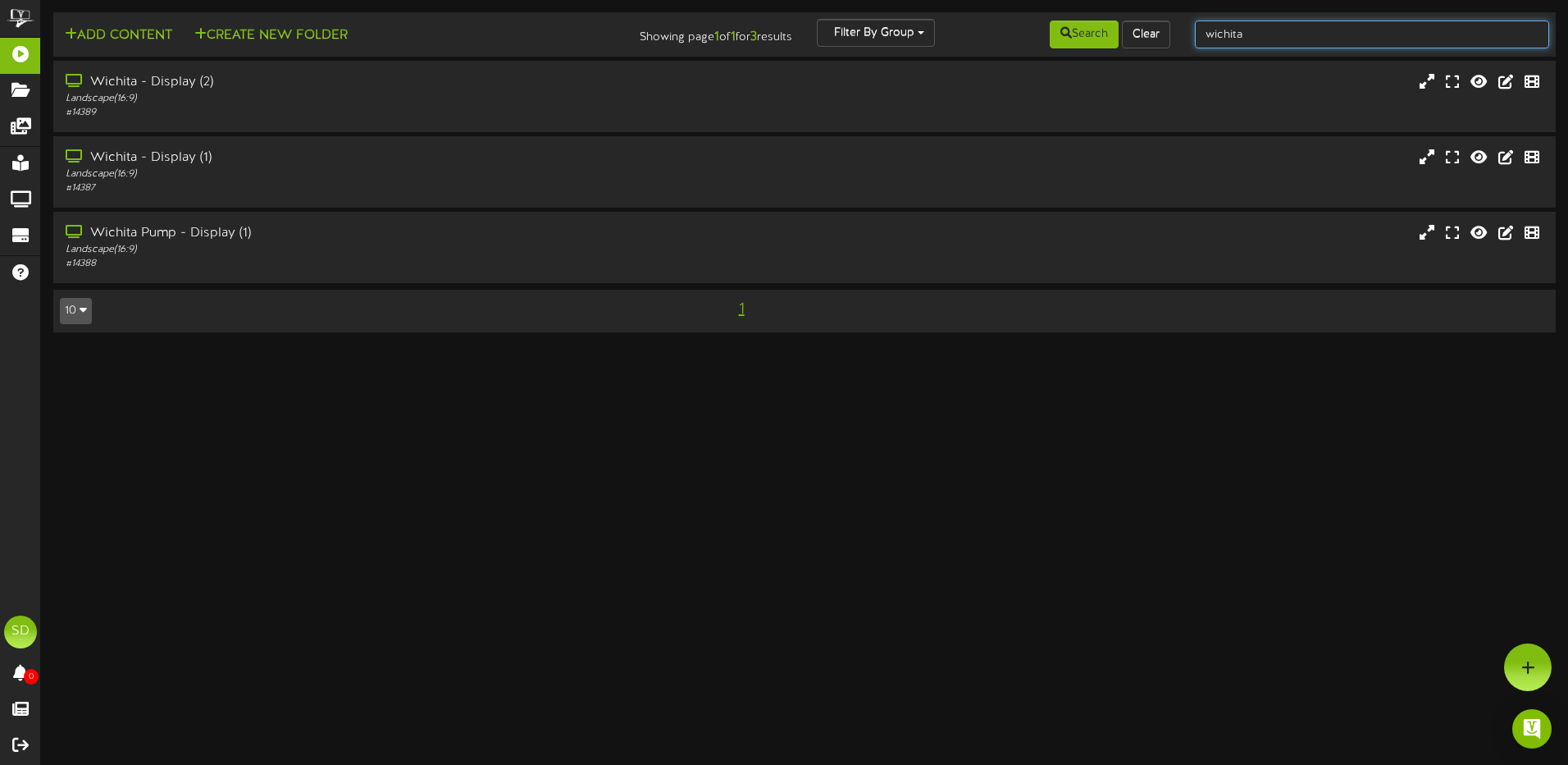
drag, startPoint x: 1250, startPoint y: 32, endPoint x: 1185, endPoint y: 41, distance: 65.6
click at [1185, 39] on div "wichita" at bounding box center [1372, 34] width 379 height 32
click at [921, 39] on button "Filter By Group" at bounding box center [875, 32] width 118 height 28
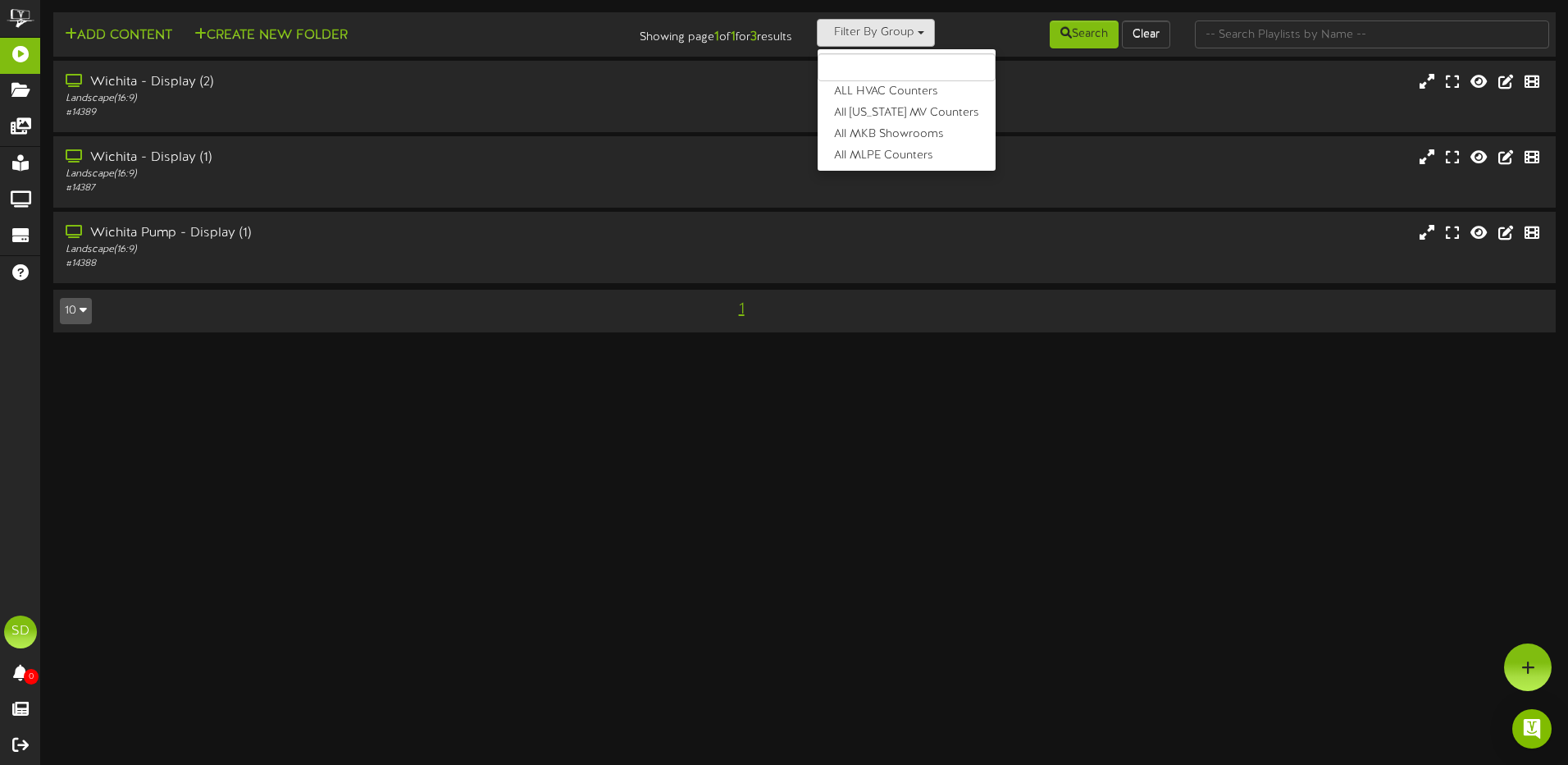
click at [894, 67] on input "text" at bounding box center [906, 68] width 178 height 28
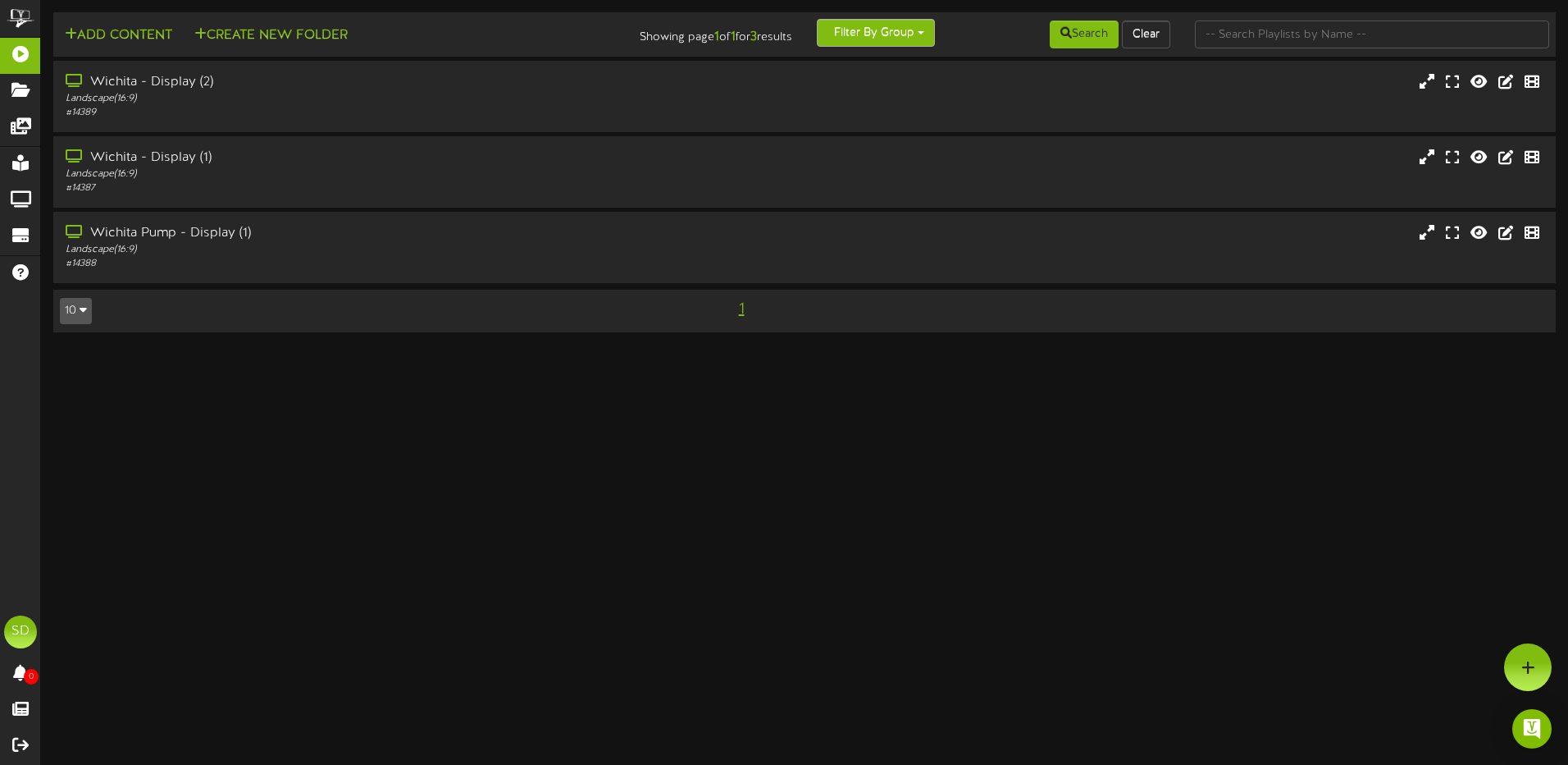
click at [913, 35] on button "Filter By Group" at bounding box center [875, 32] width 118 height 28
type input "phoenix"
click at [1069, 39] on button "Search" at bounding box center [1084, 34] width 69 height 28
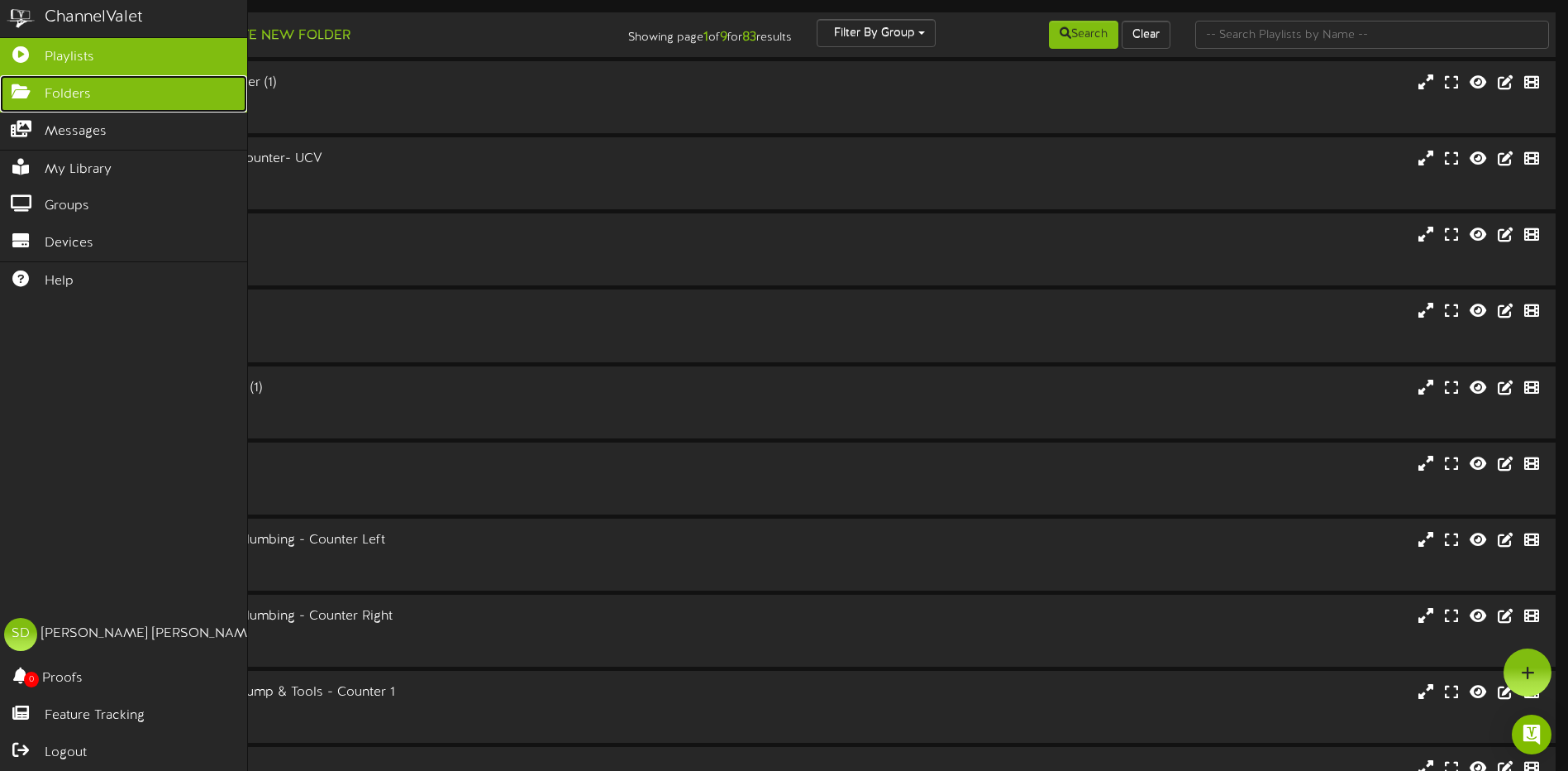
click at [62, 97] on span "Folders" at bounding box center [68, 94] width 47 height 19
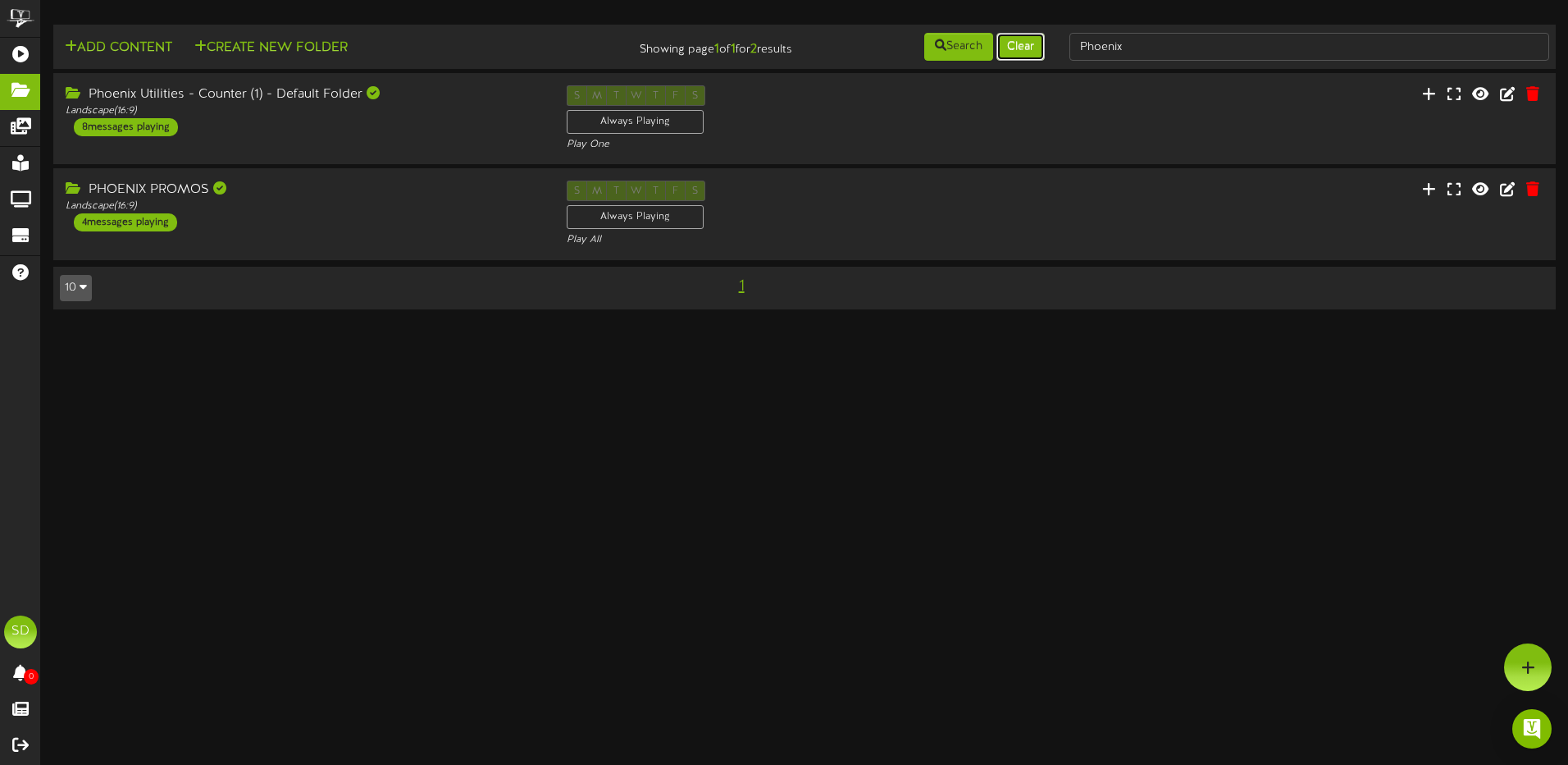
click at [1032, 46] on button "Clear" at bounding box center [1020, 46] width 48 height 28
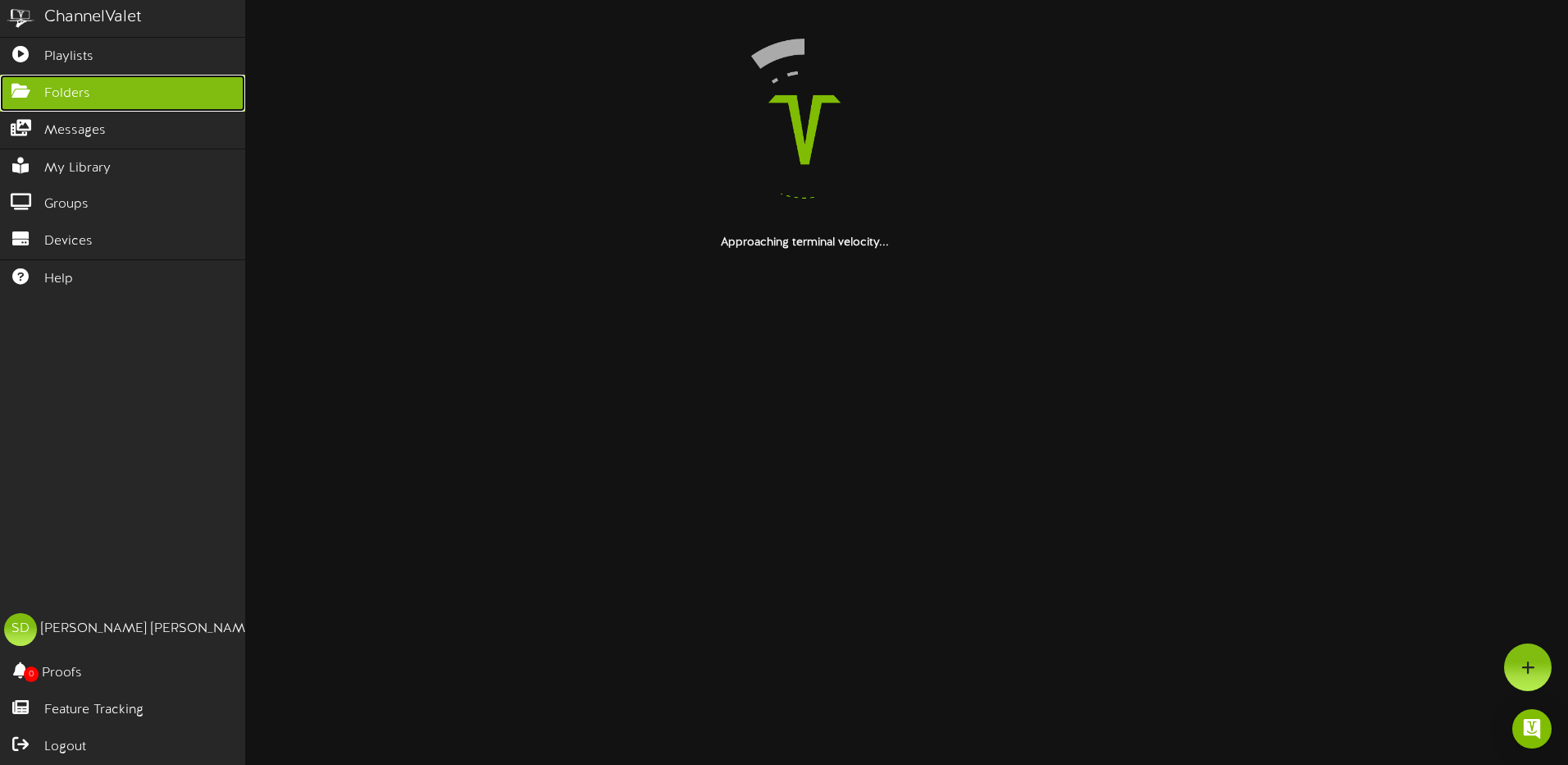
click at [73, 93] on span "Folders" at bounding box center [68, 94] width 46 height 19
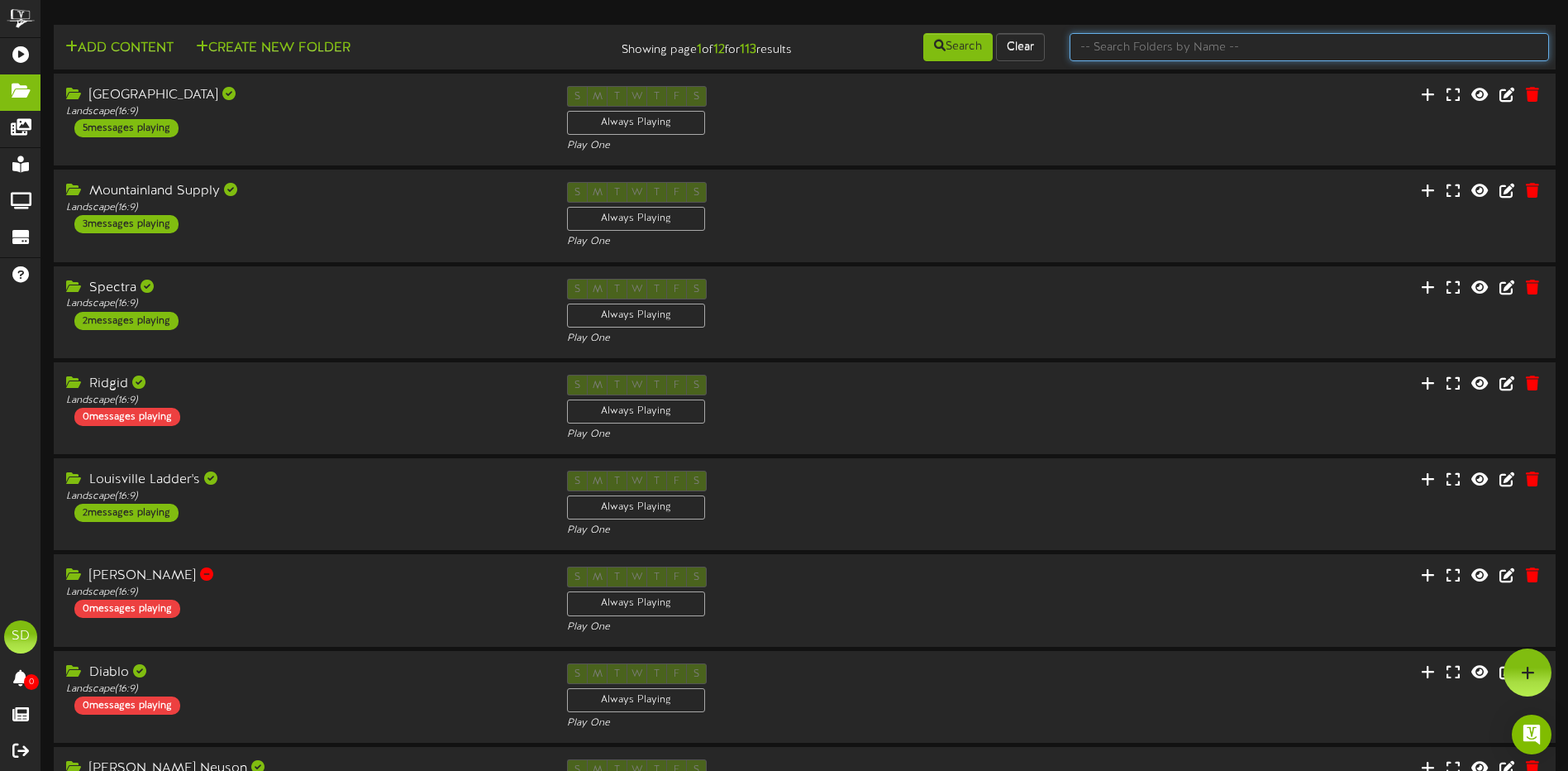
click at [1174, 48] on input "text" at bounding box center [1309, 47] width 479 height 28
type input "Phoenix"
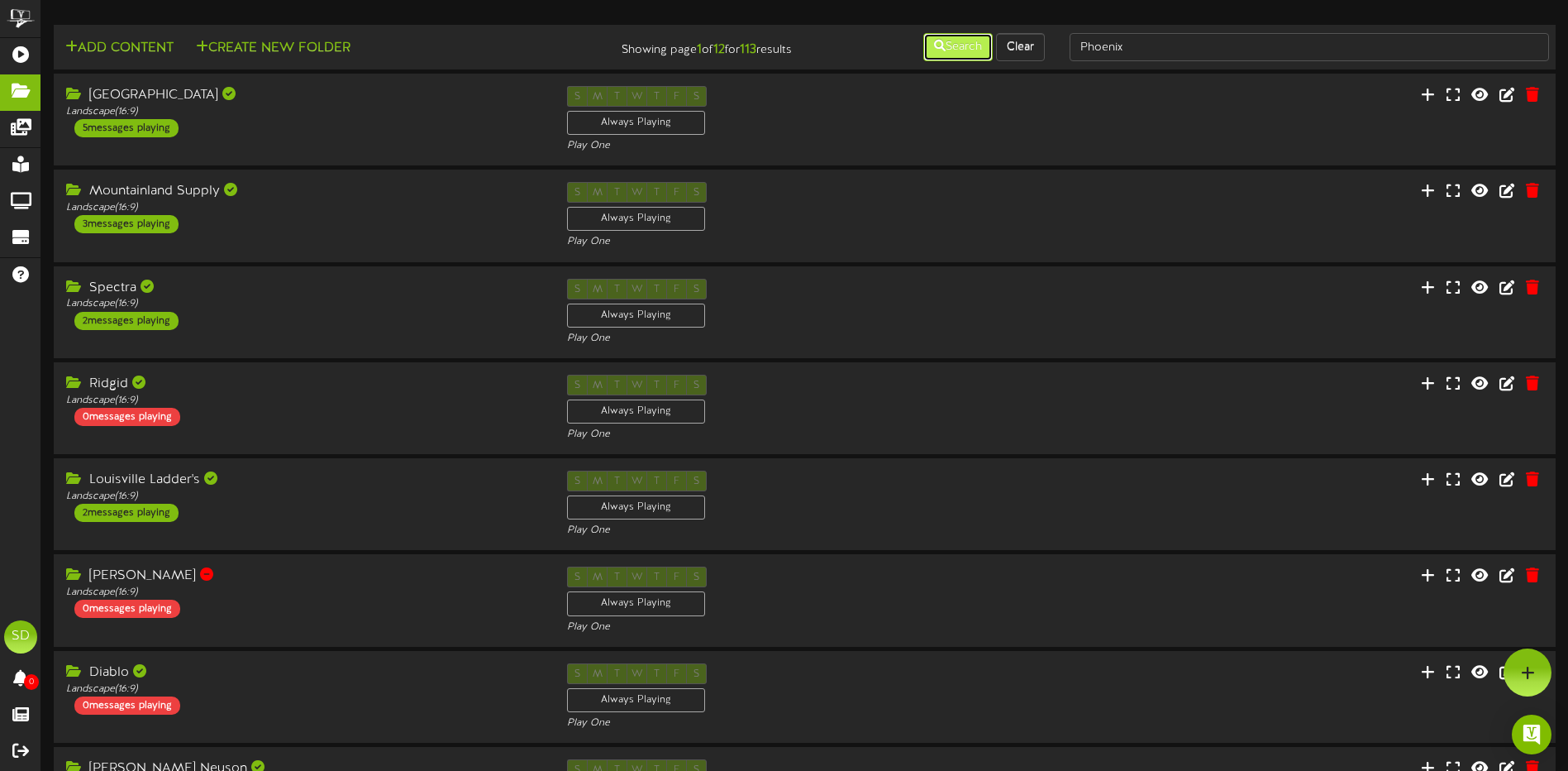
click at [967, 55] on button "Search" at bounding box center [958, 47] width 69 height 28
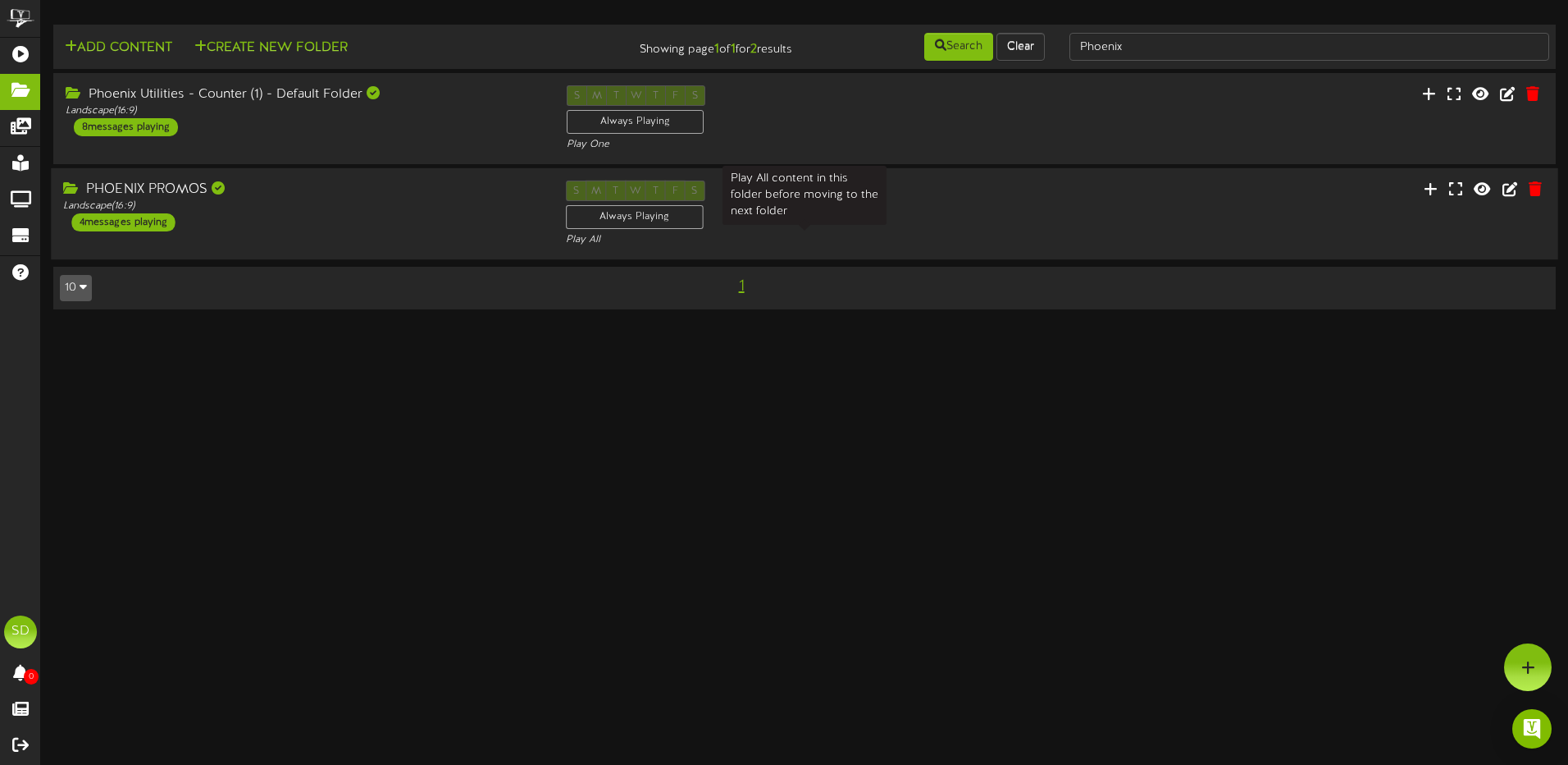
click at [975, 236] on div "Play All" at bounding box center [804, 239] width 477 height 14
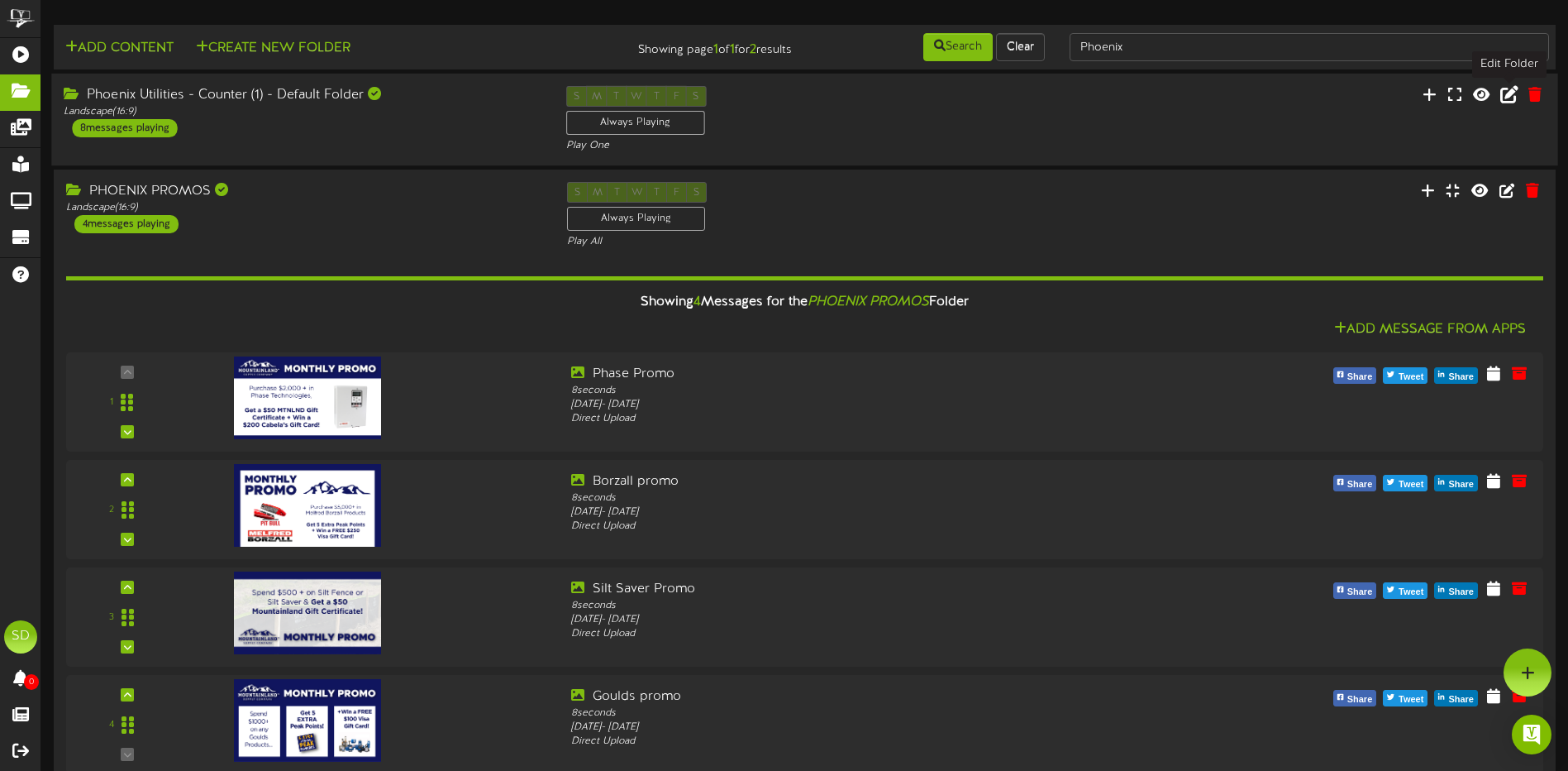
click at [1509, 97] on icon at bounding box center [1509, 93] width 18 height 18
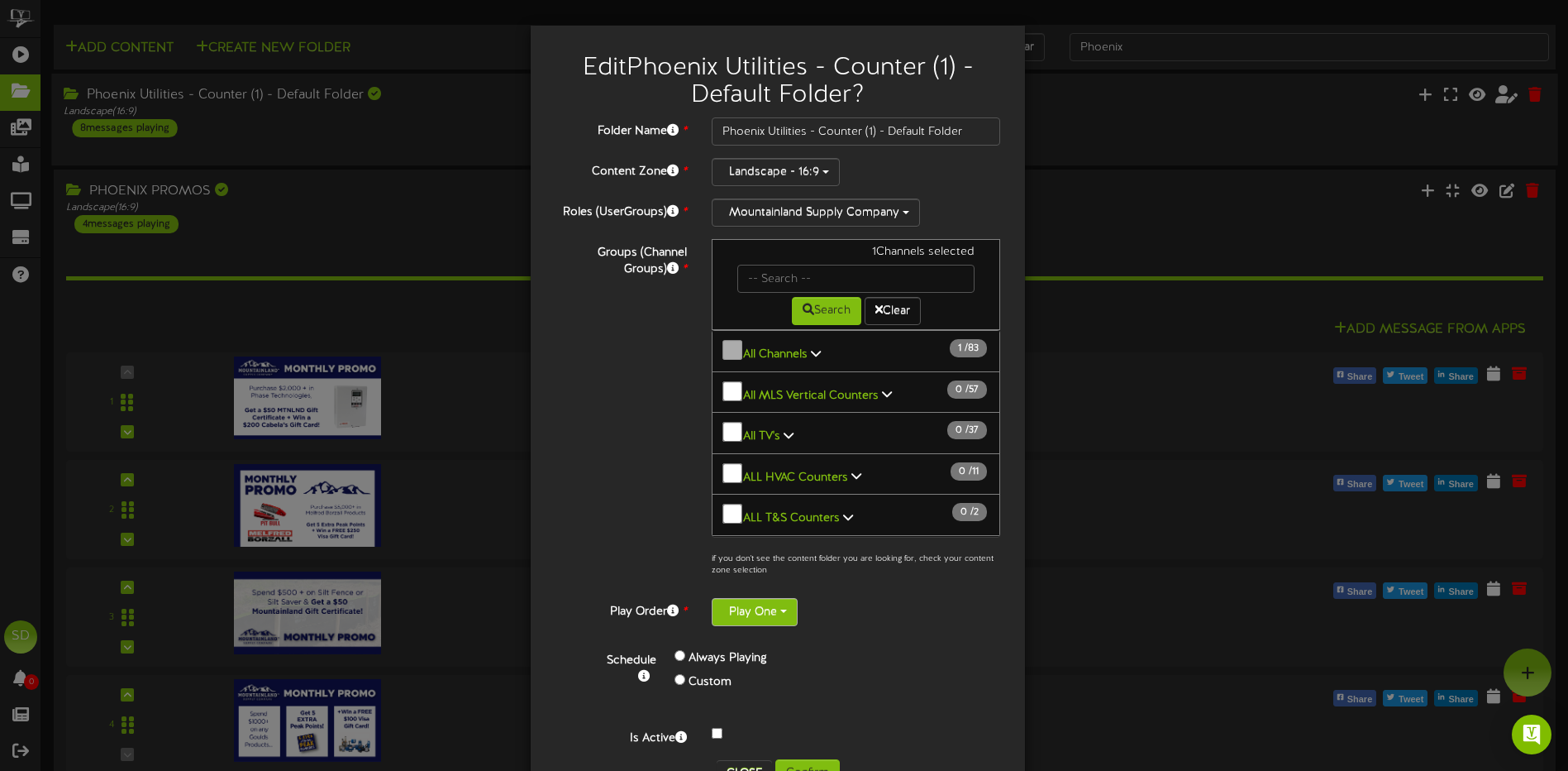
click at [783, 614] on button "Play One" at bounding box center [755, 612] width 86 height 28
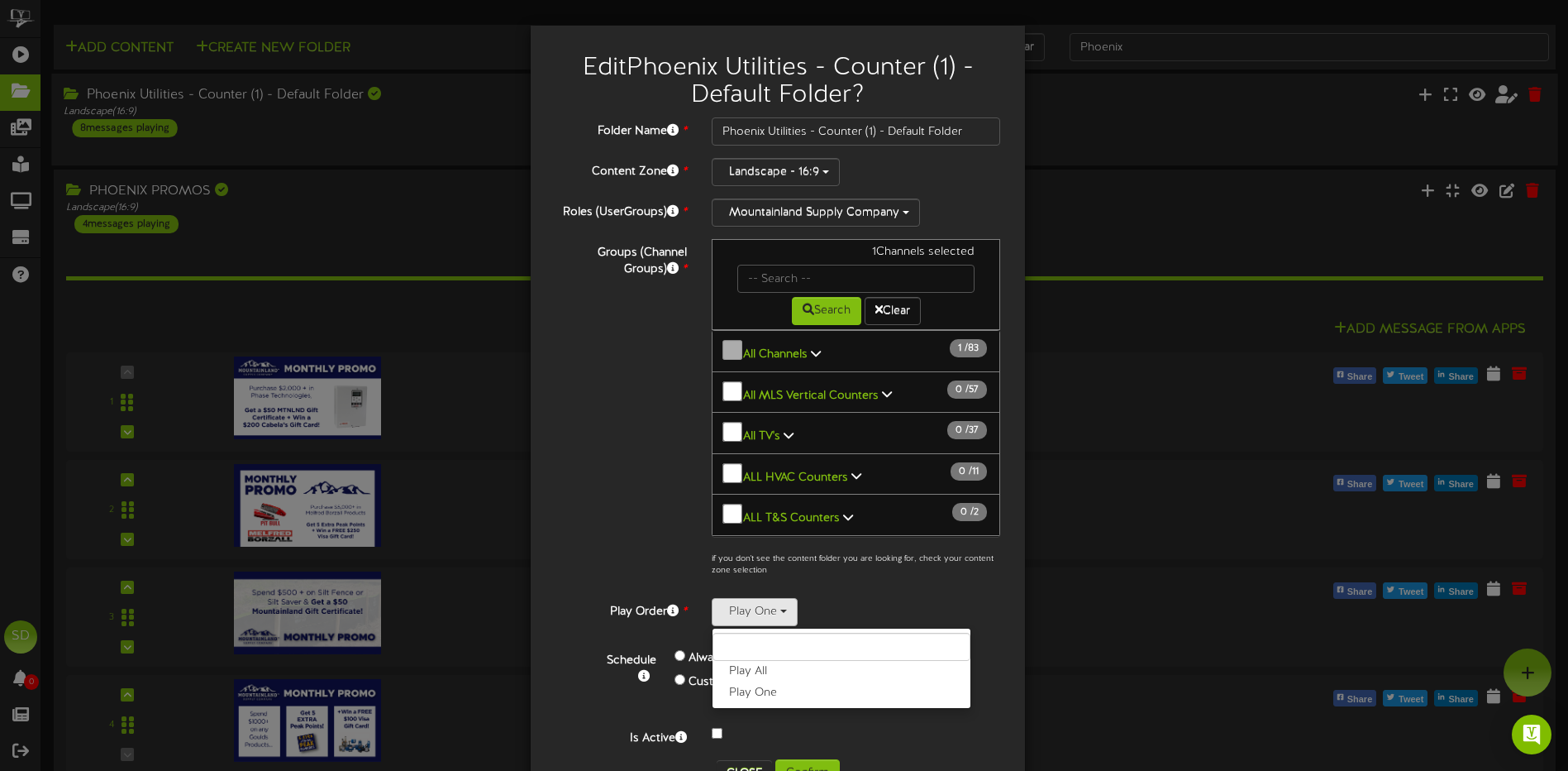
click at [1099, 641] on div "Edit Phoenix Utilities - Counter (1) - Default Folder ? Folder Name * Phoenix U…" at bounding box center [784, 385] width 1568 height 771
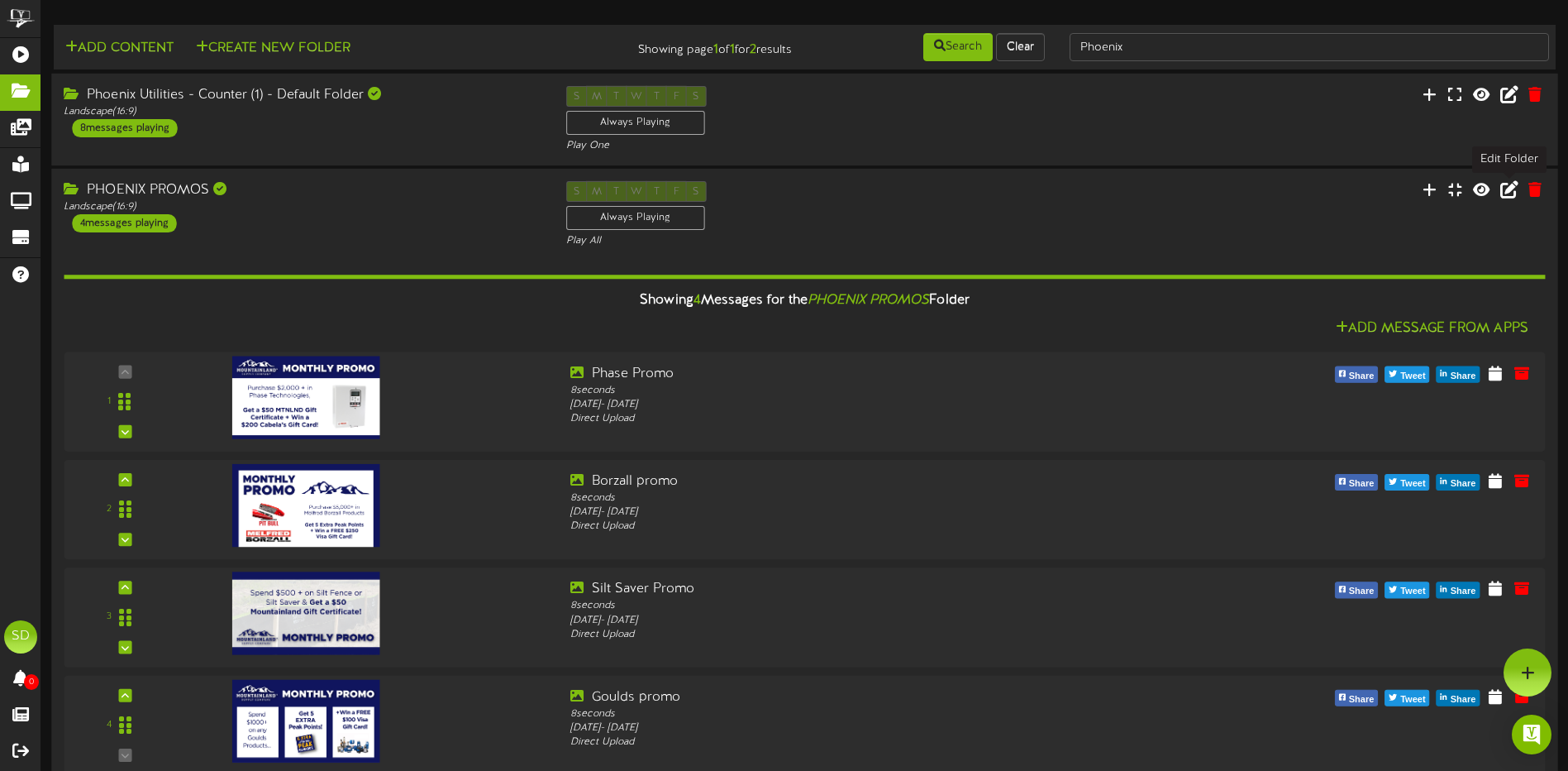
click at [1511, 190] on icon at bounding box center [1509, 189] width 18 height 18
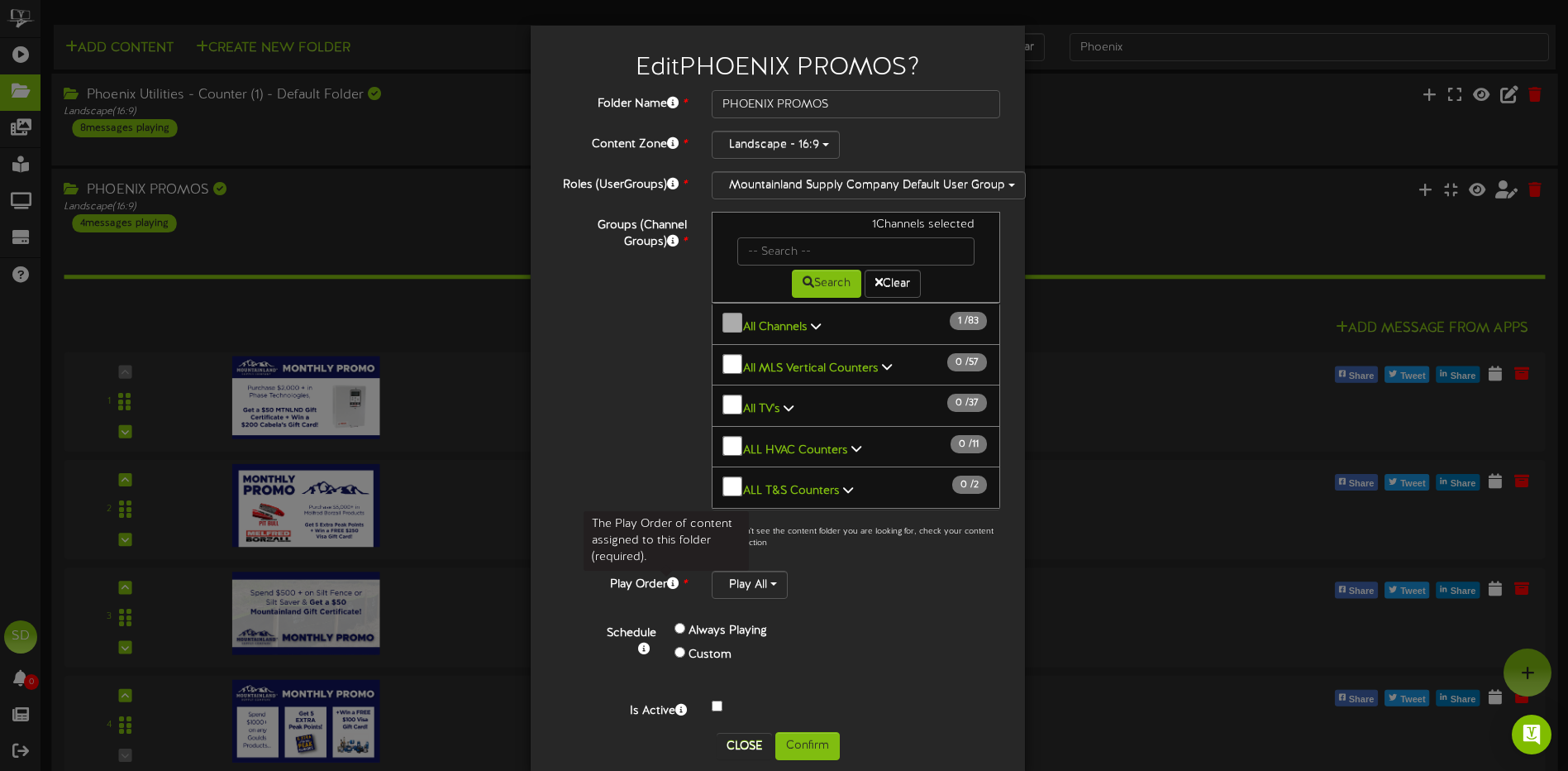
click at [669, 584] on span at bounding box center [673, 583] width 11 height 11
click at [667, 584] on span at bounding box center [673, 583] width 11 height 11
click at [774, 586] on button "Play All" at bounding box center [749, 585] width 76 height 28
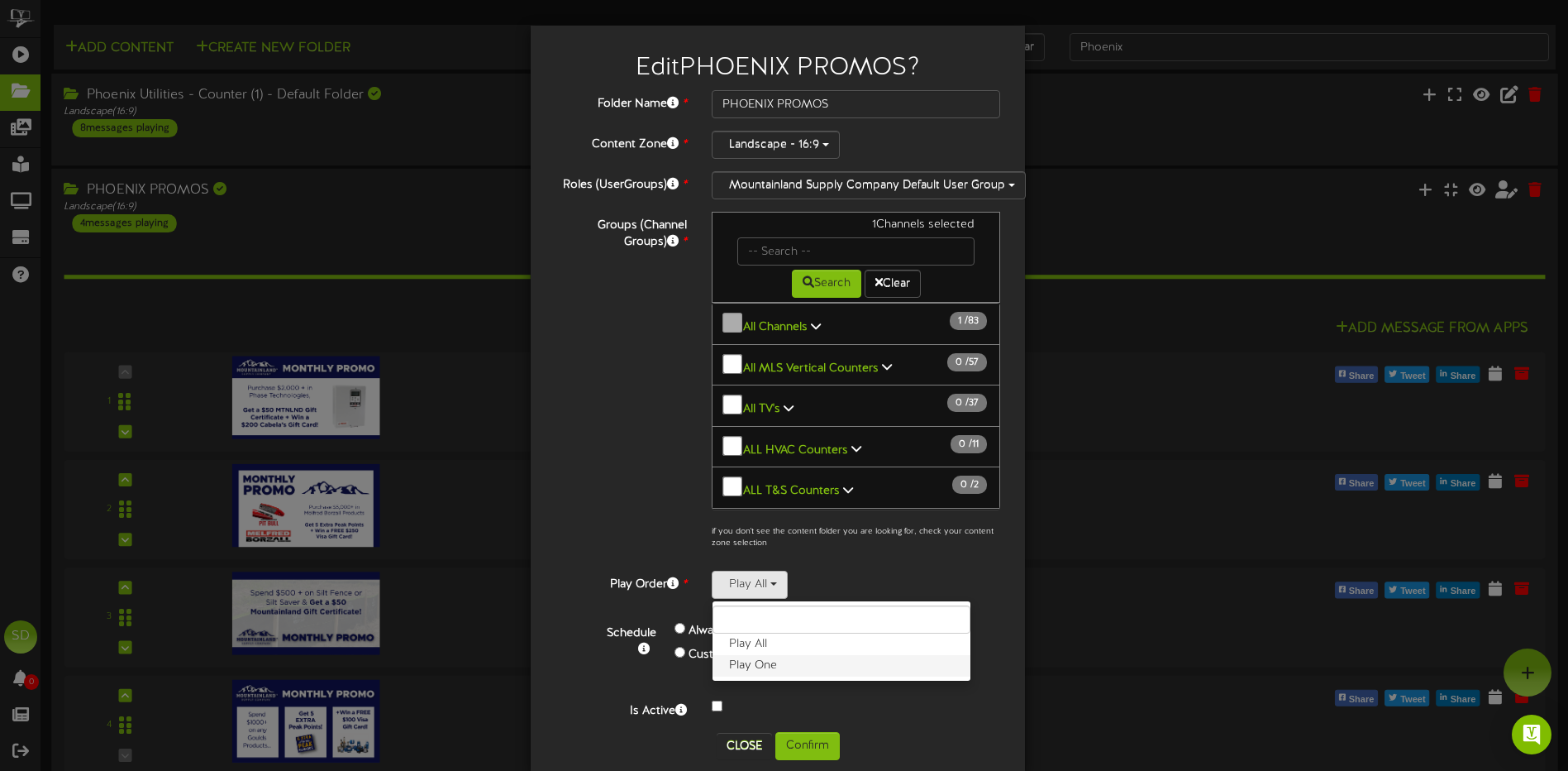
click at [742, 667] on label "Play One" at bounding box center [842, 665] width 258 height 21
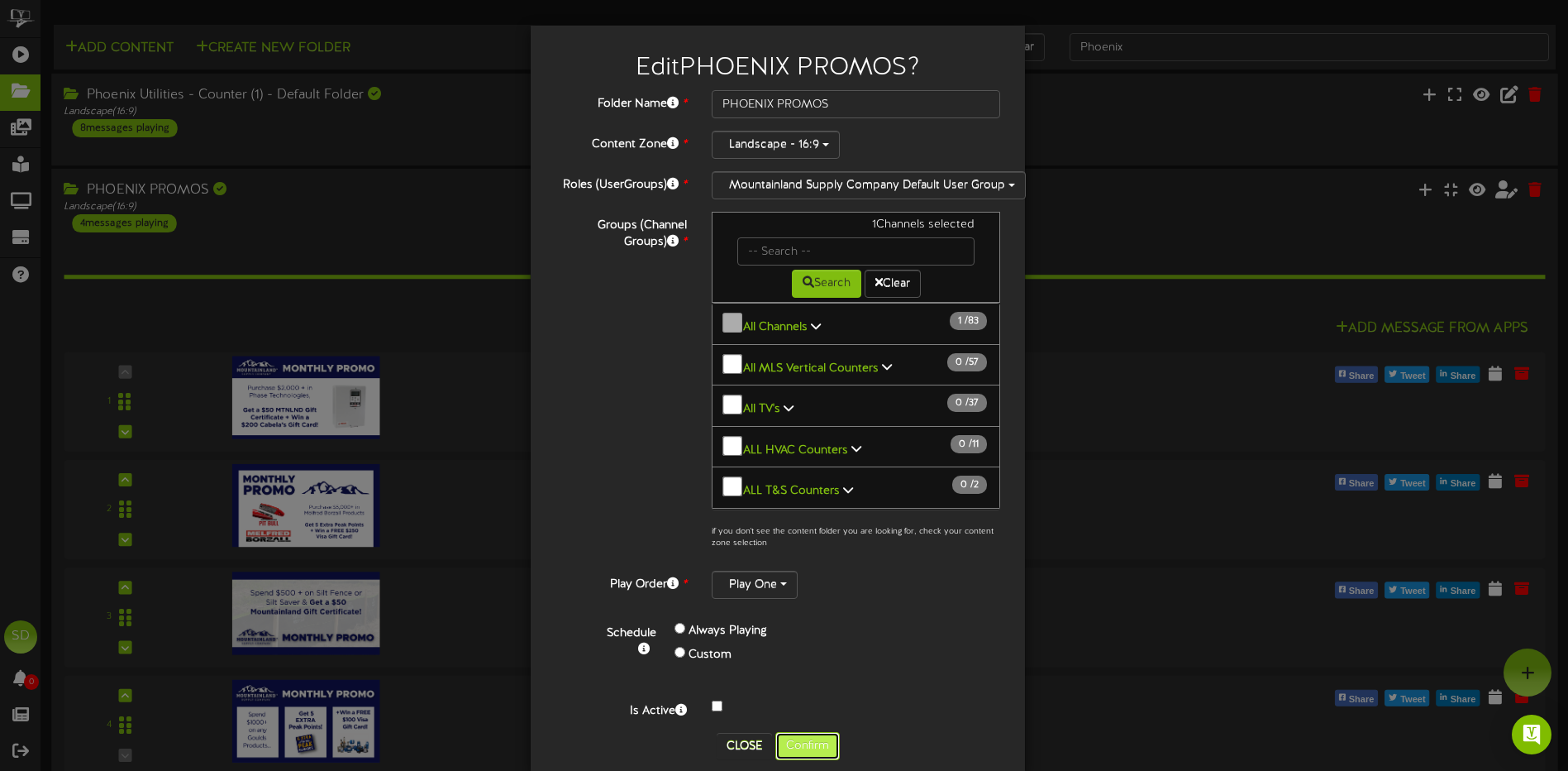
click at [800, 750] on button "Confirm" at bounding box center [807, 746] width 64 height 28
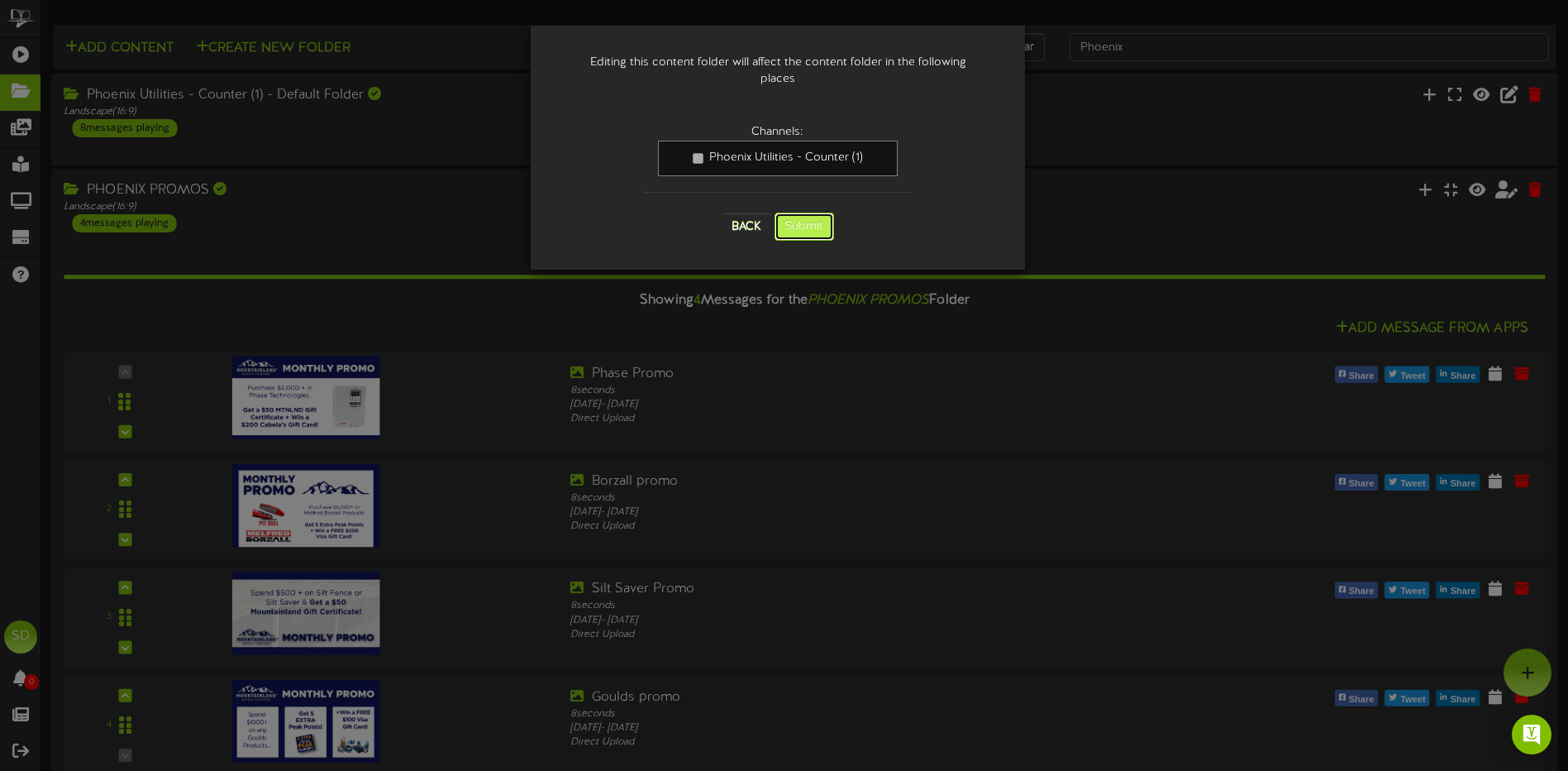
click at [806, 212] on button "Submit" at bounding box center [805, 226] width 60 height 28
